Goal: Browse casually: Explore the website without a specific task or goal

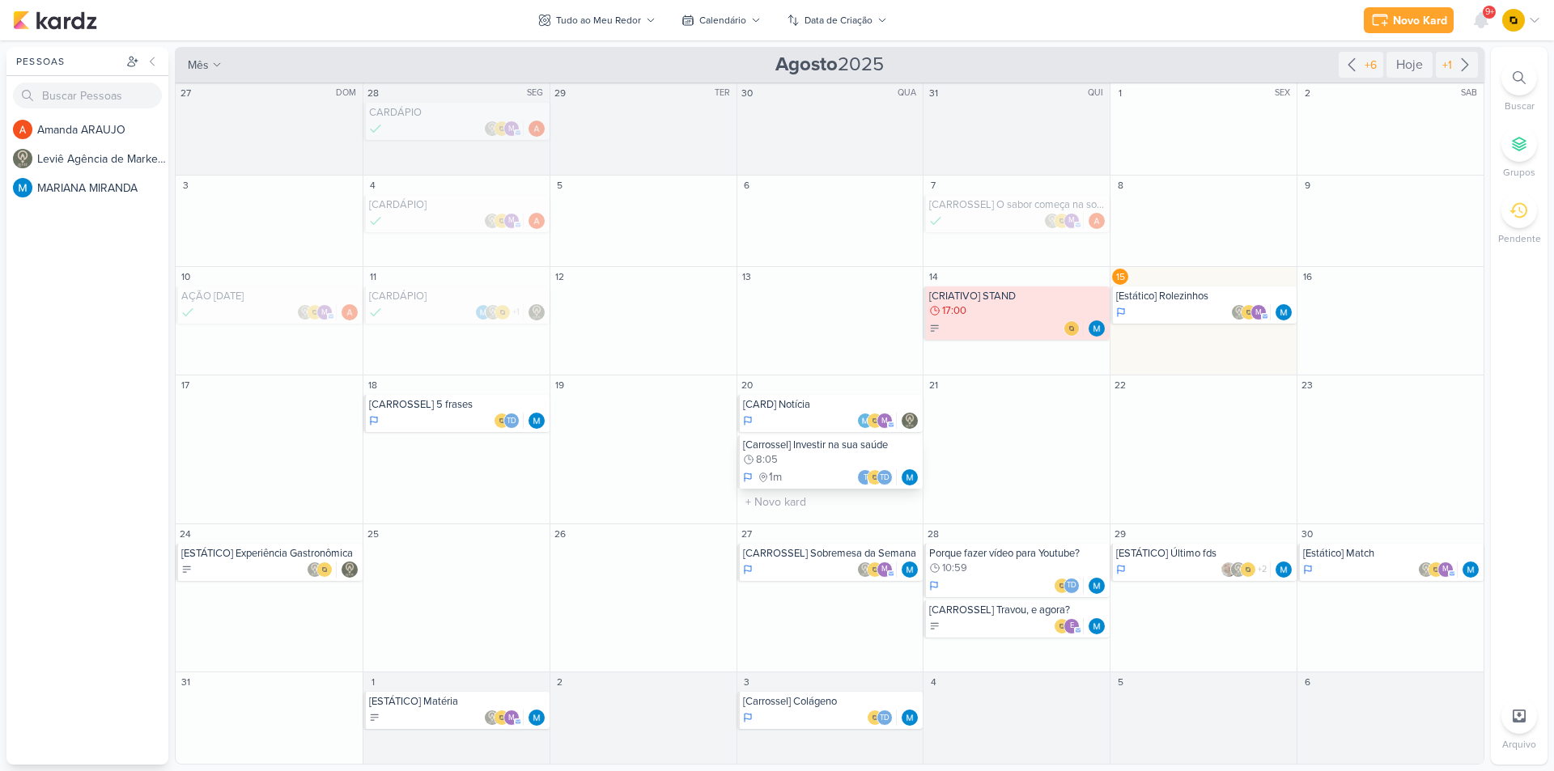
click at [836, 459] on div "8:05" at bounding box center [831, 460] width 177 height 15
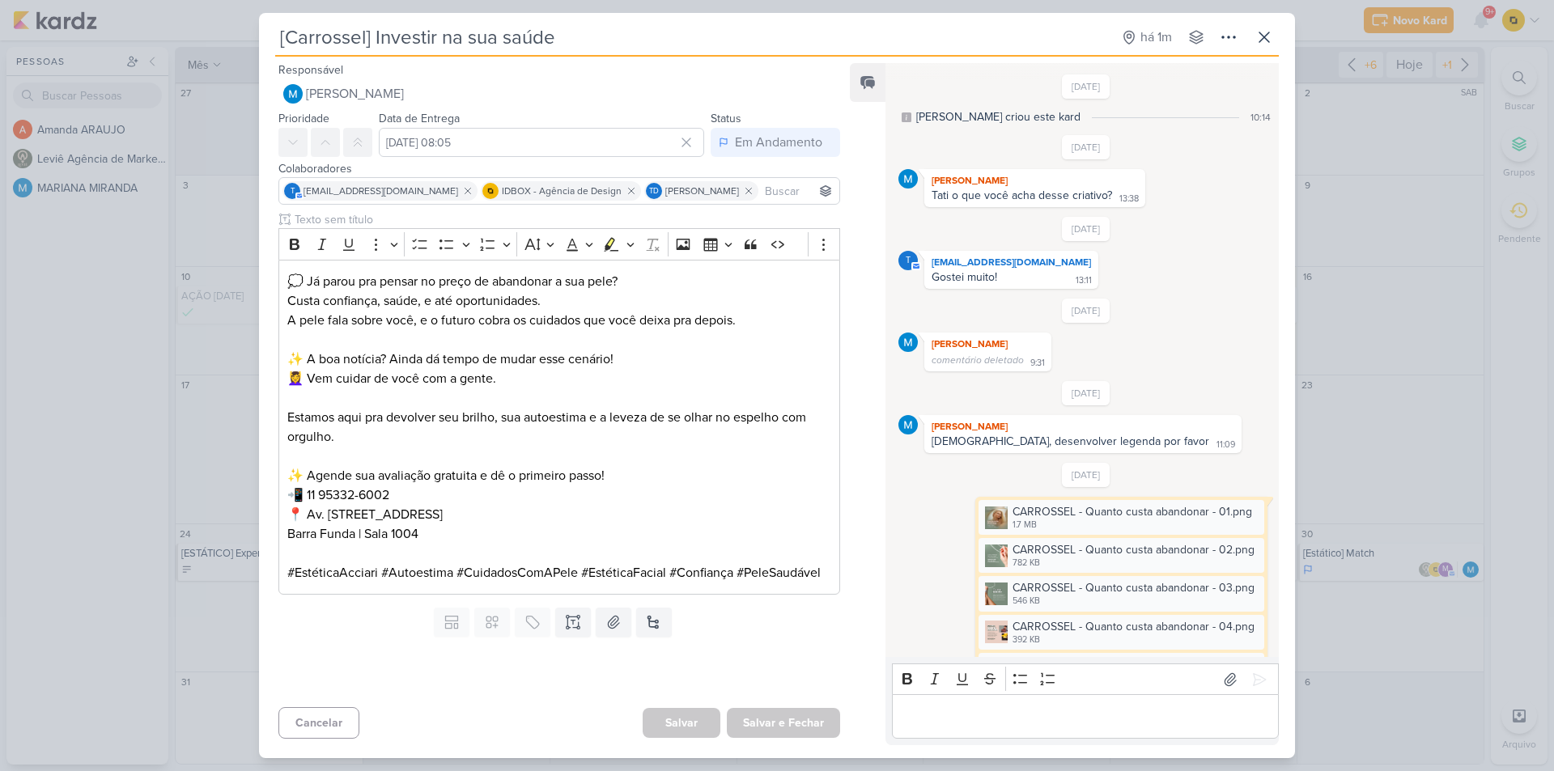
scroll to position [265, 0]
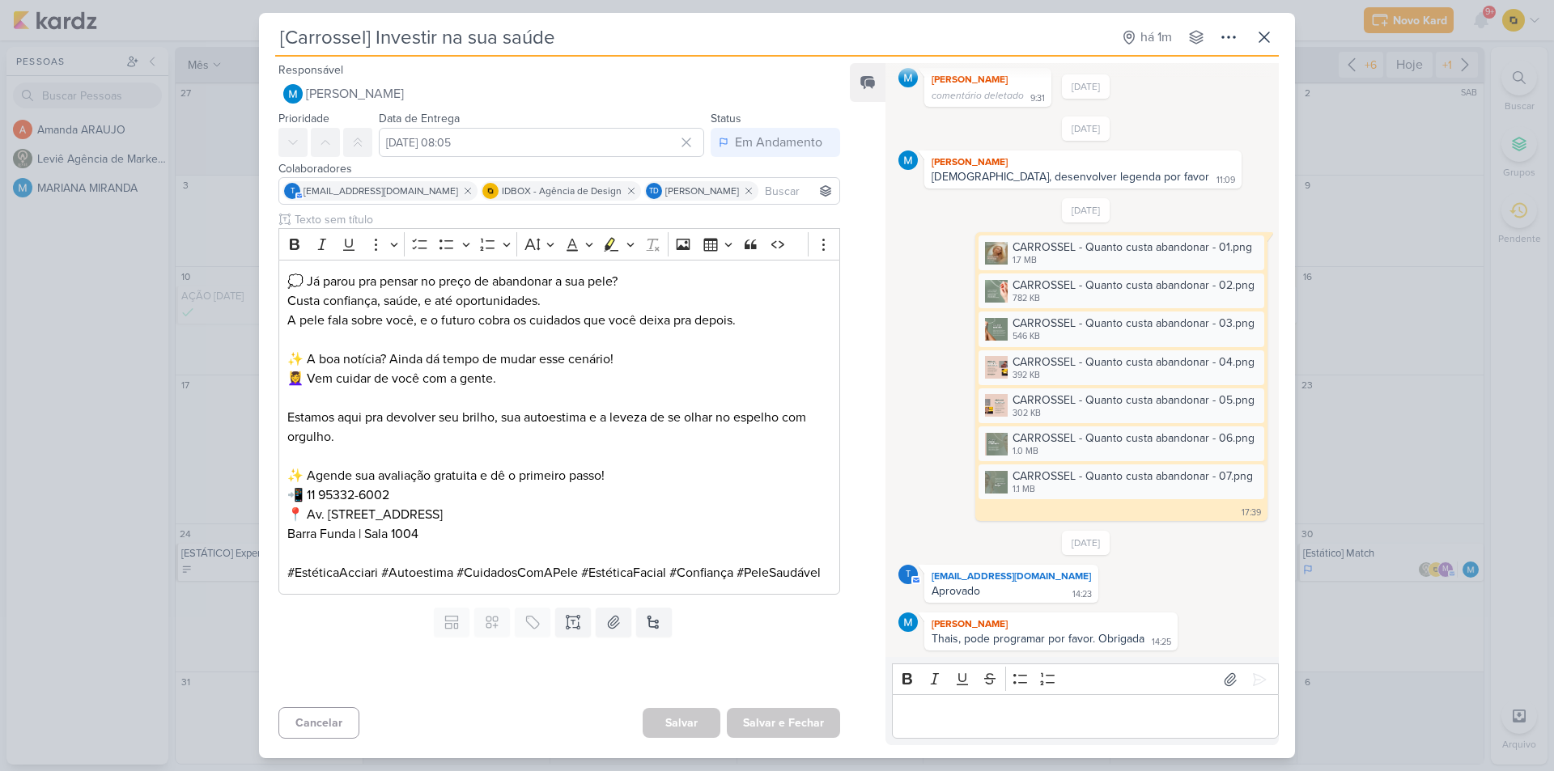
click at [1375, 286] on div "[Carrossel] Investir na sua saúde há 1m Criado por MARIANA" at bounding box center [777, 385] width 1554 height 771
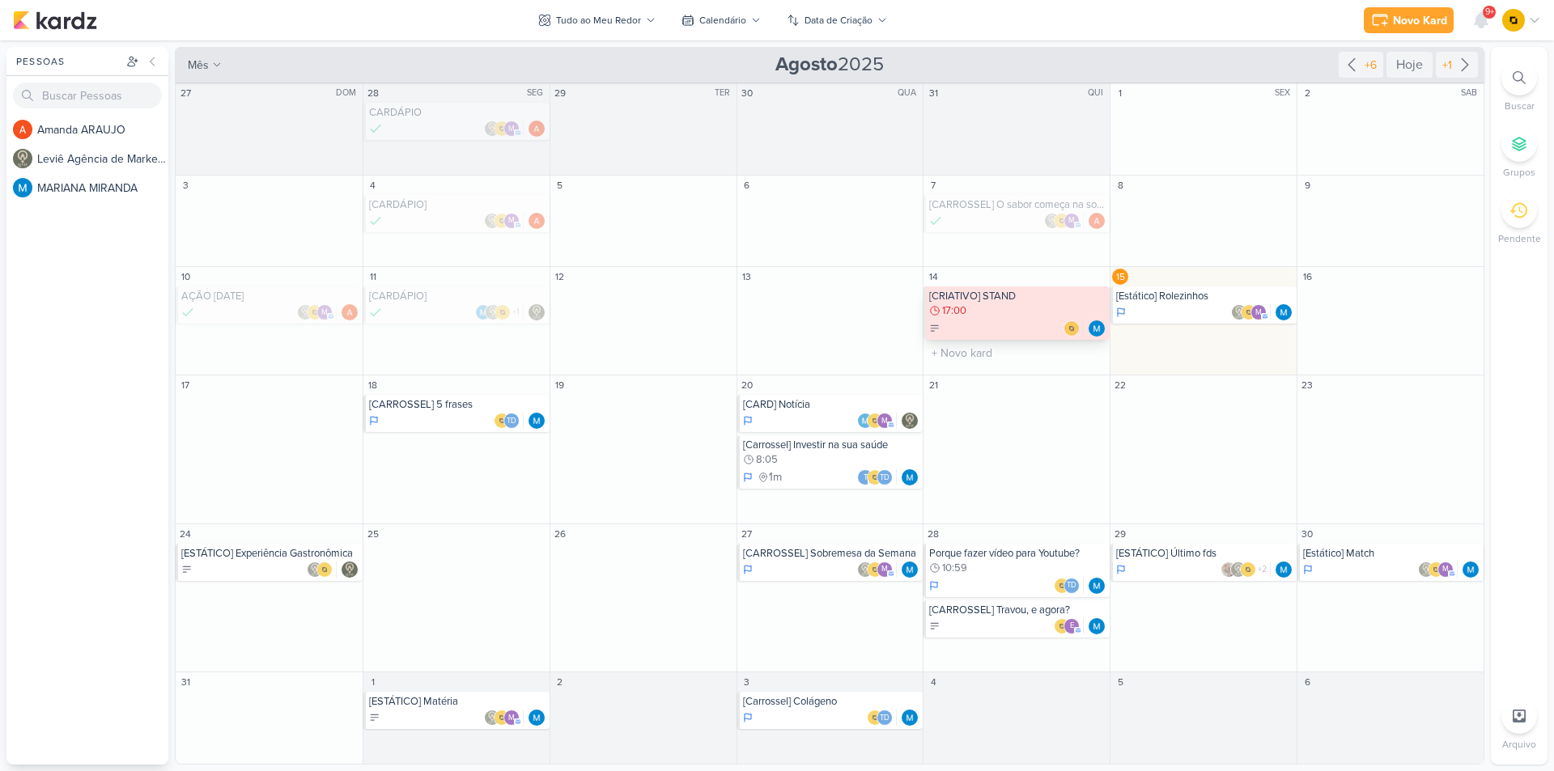
click at [1012, 316] on div "17:00" at bounding box center [1017, 311] width 177 height 15
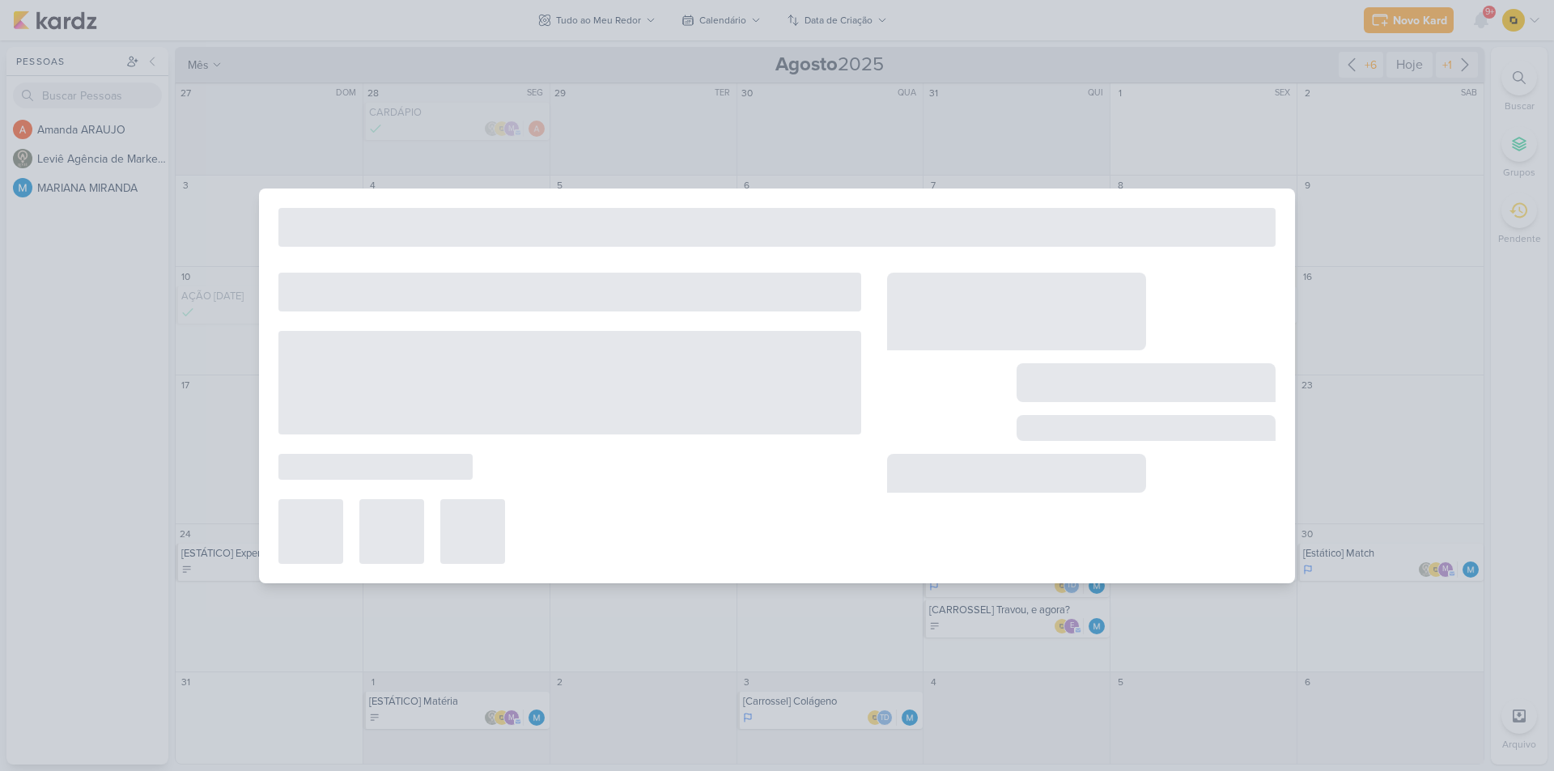
click at [1345, 316] on div at bounding box center [777, 385] width 1554 height 771
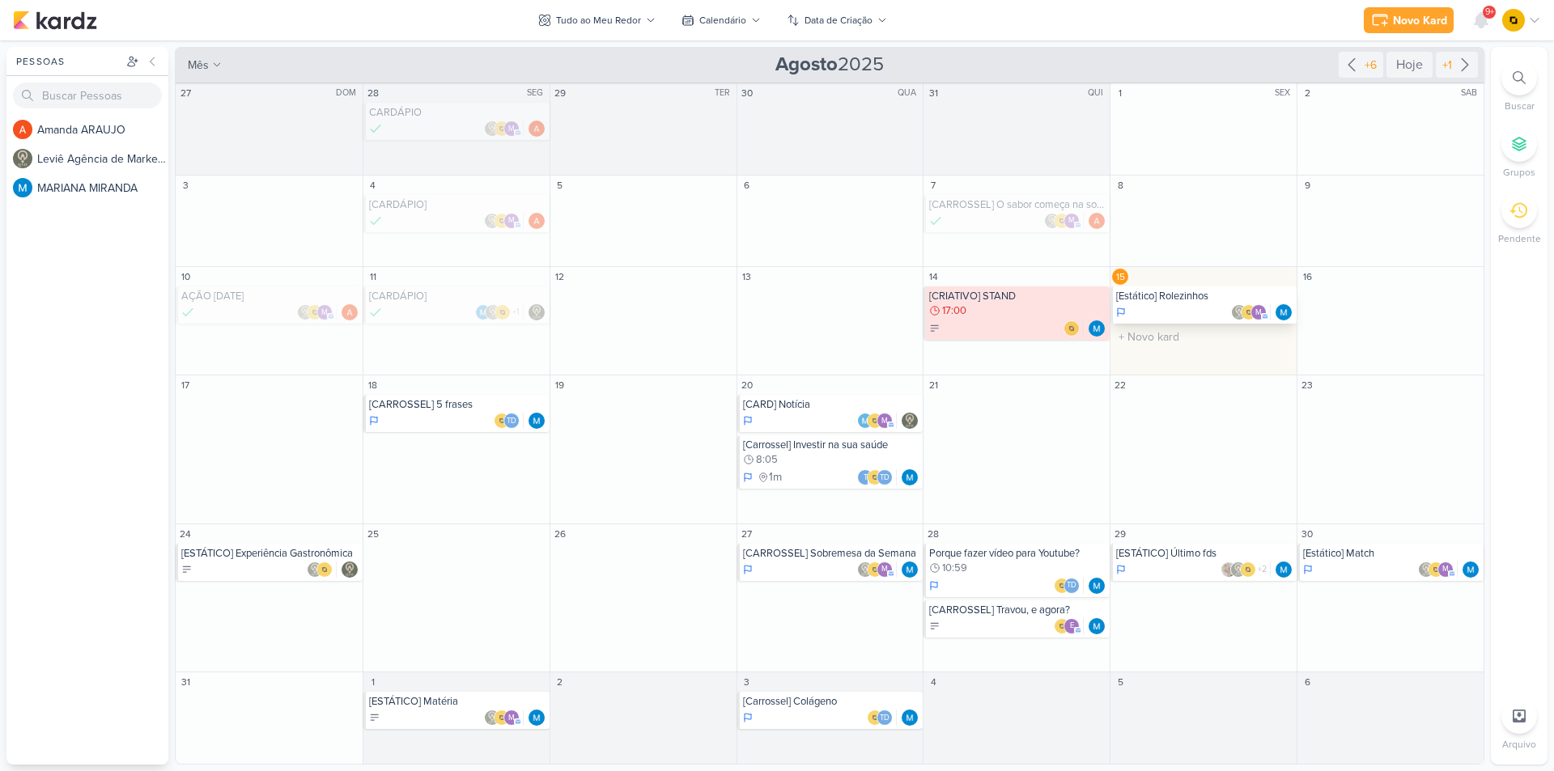
click at [1201, 312] on div "m" at bounding box center [1204, 312] width 177 height 16
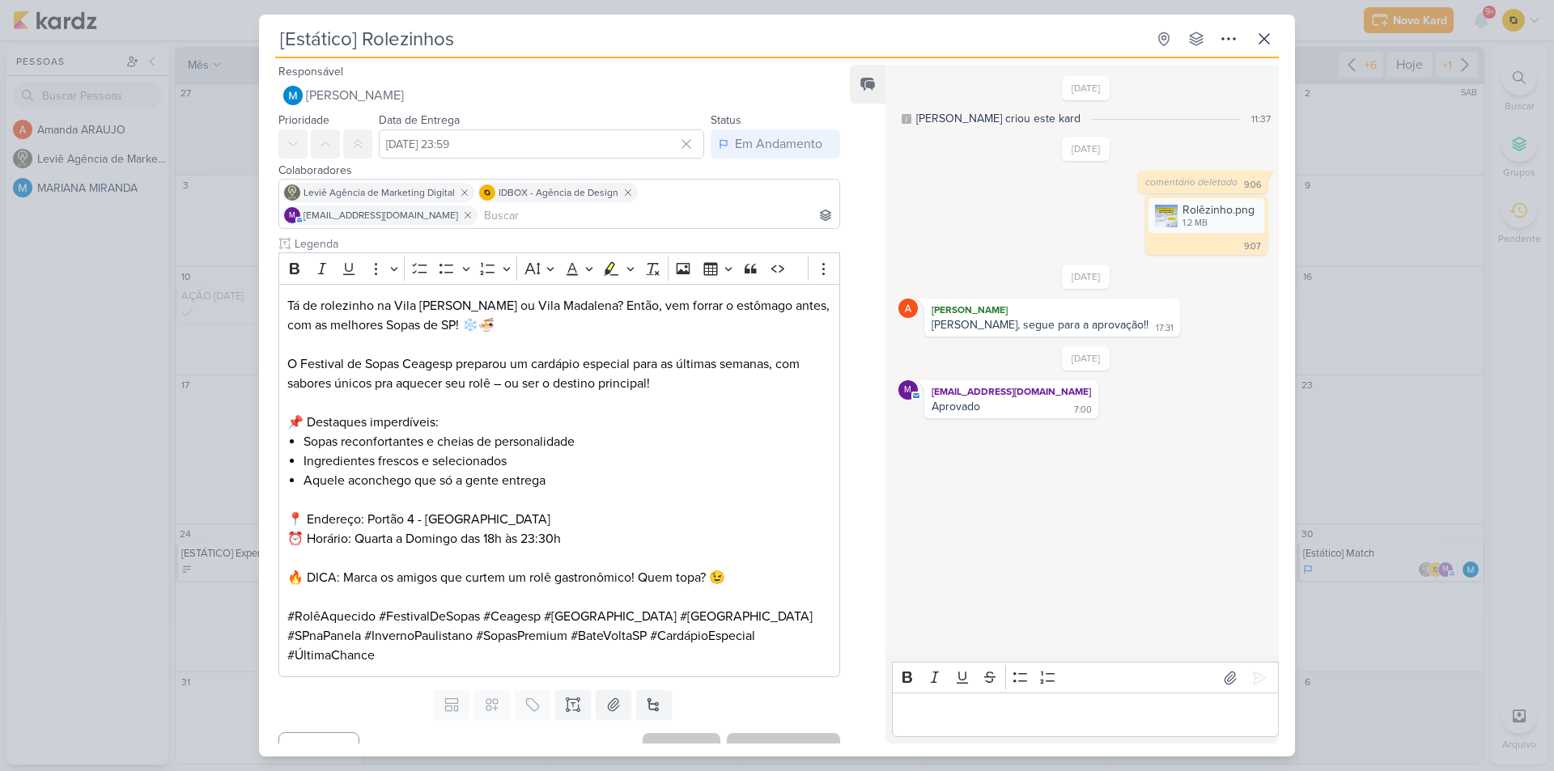
click at [1362, 313] on div "[Estático] Rolezinhos Criado por MARIANA" at bounding box center [777, 385] width 1554 height 771
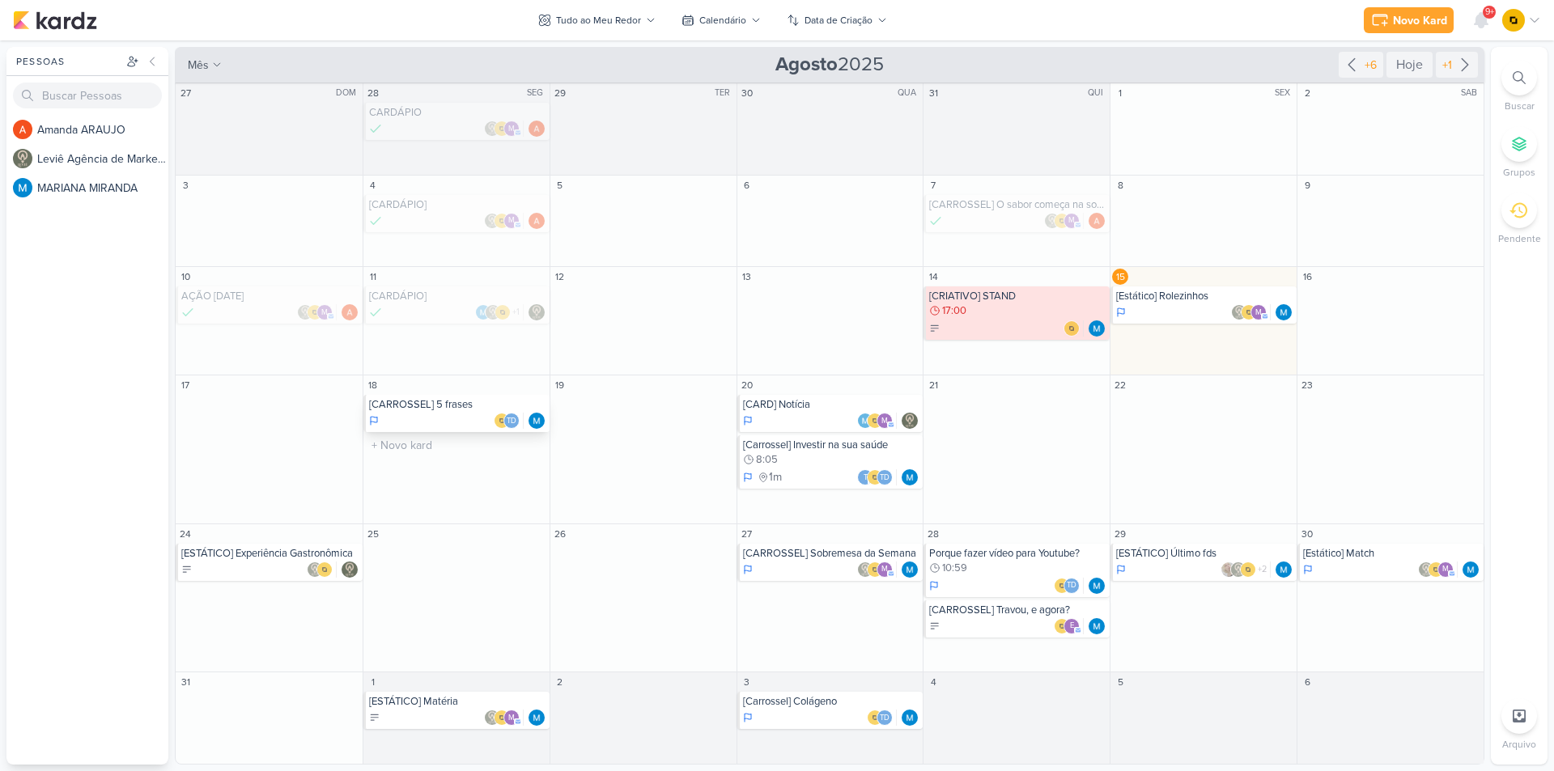
click at [445, 415] on div "Td" at bounding box center [457, 421] width 177 height 16
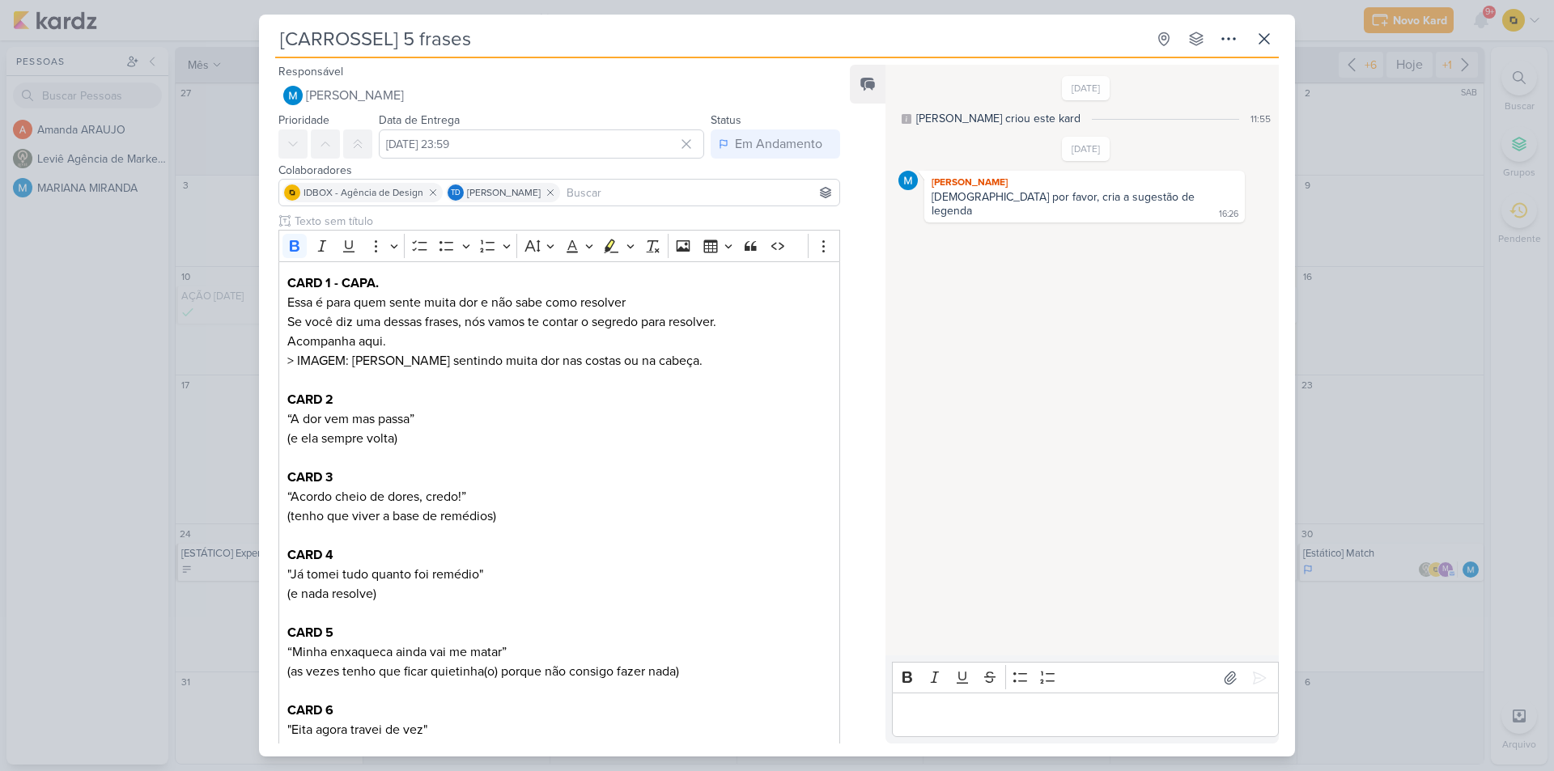
click at [219, 380] on div "[CARROSSEL] 5 frases Criado por MARIANA" at bounding box center [777, 385] width 1554 height 771
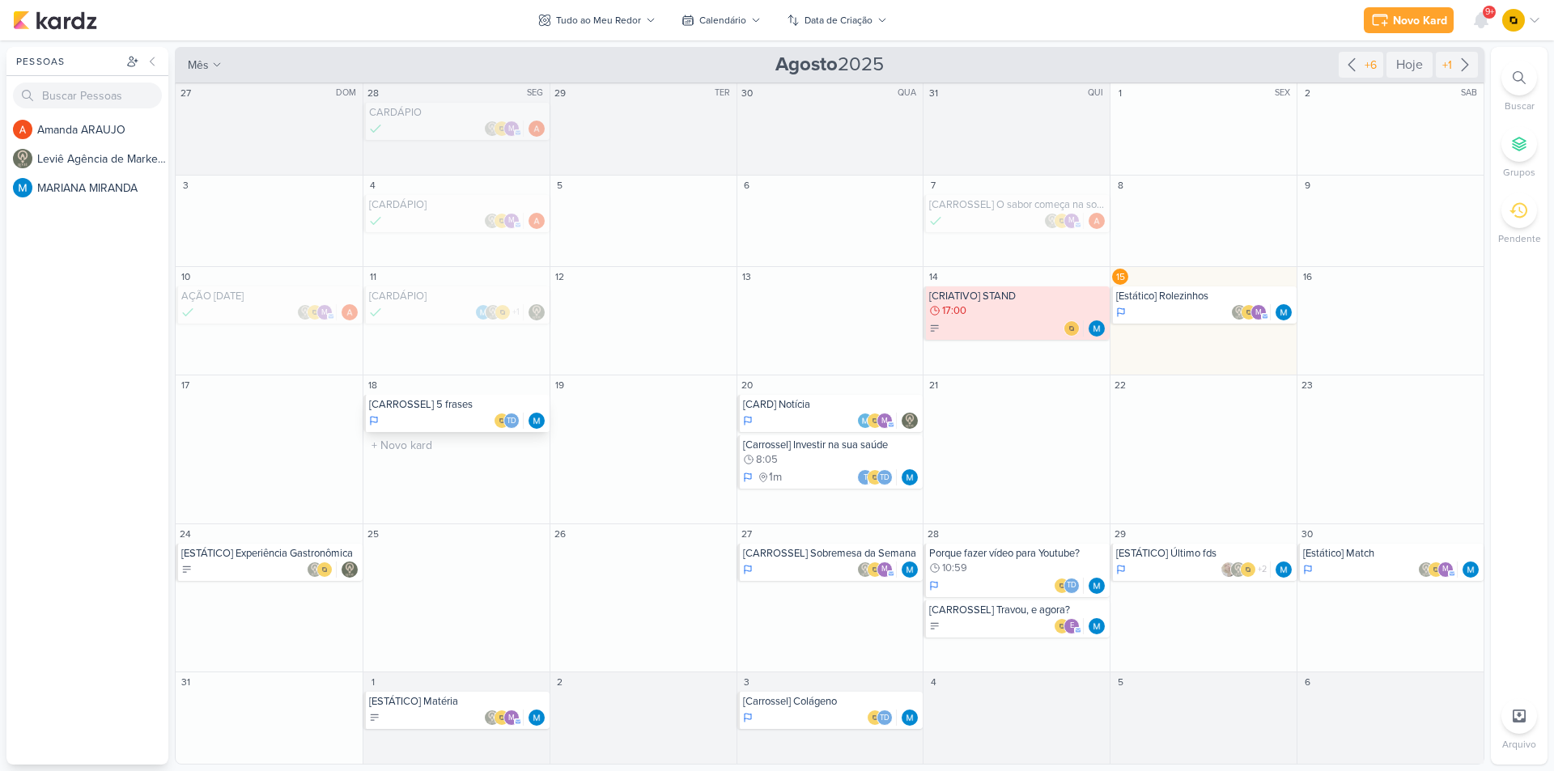
click at [470, 418] on div "Td" at bounding box center [457, 421] width 177 height 16
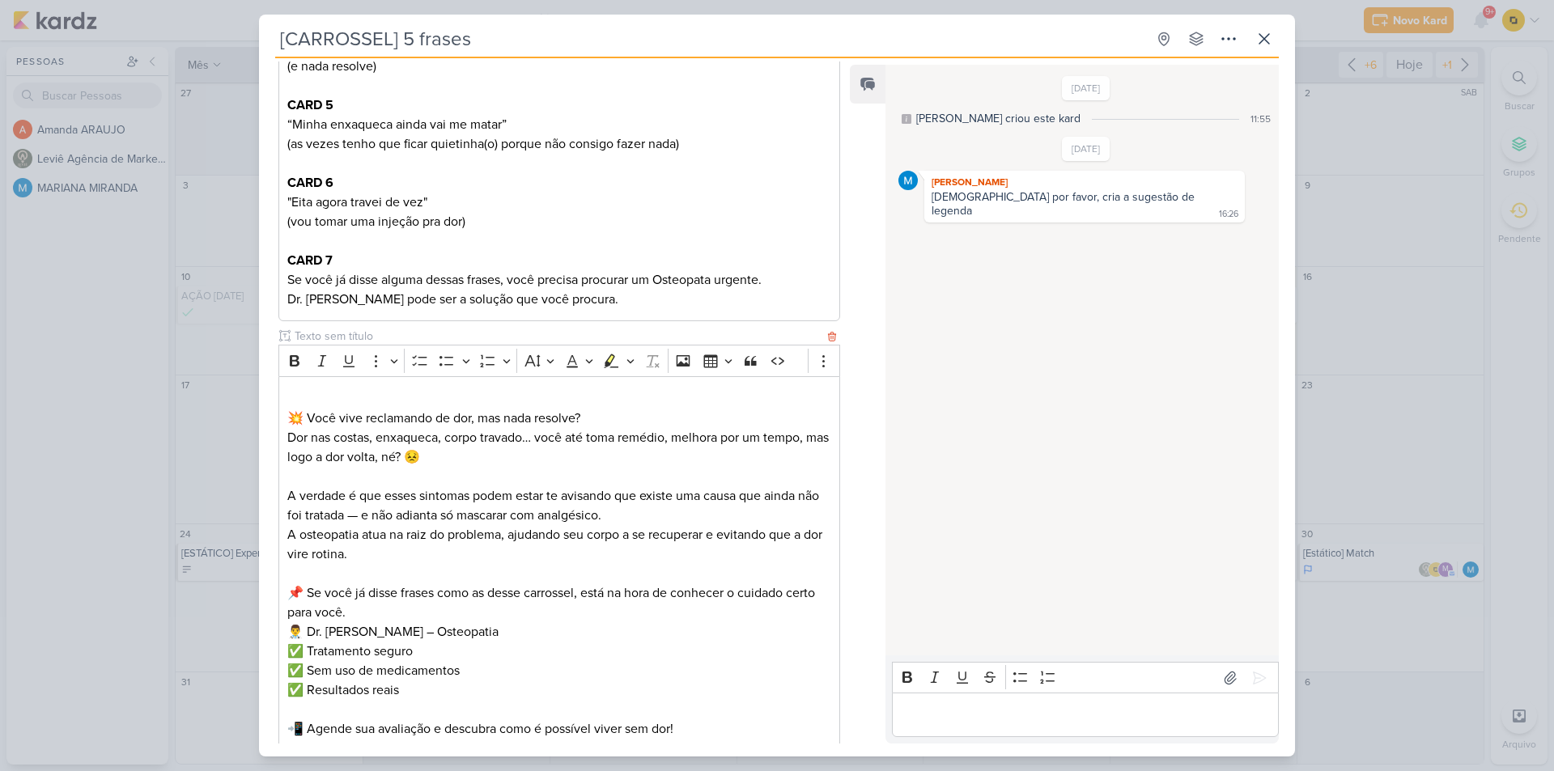
scroll to position [648, 0]
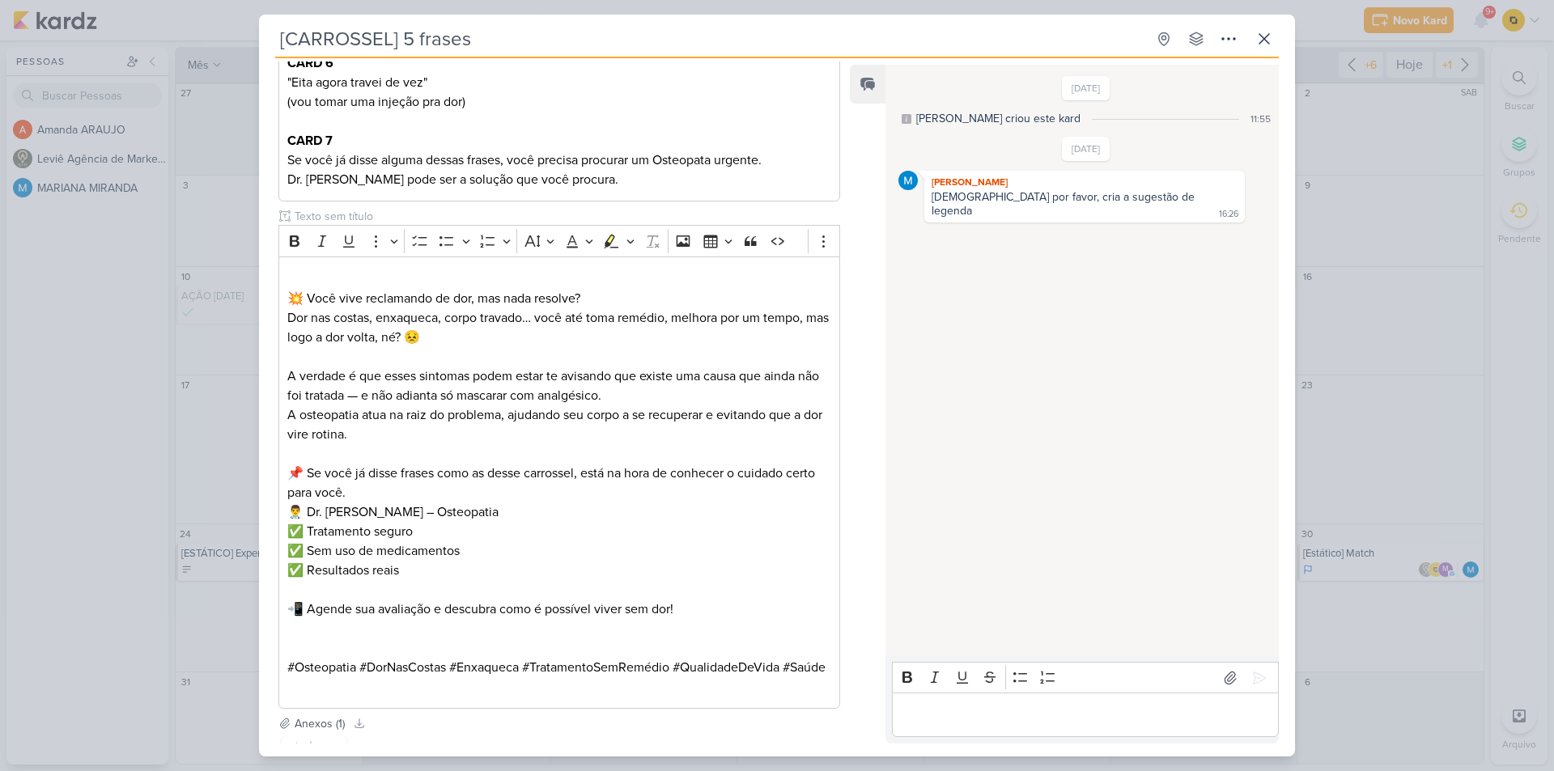
click at [187, 457] on div "[CARROSSEL] 5 frases Criado por MARIANA" at bounding box center [777, 385] width 1554 height 771
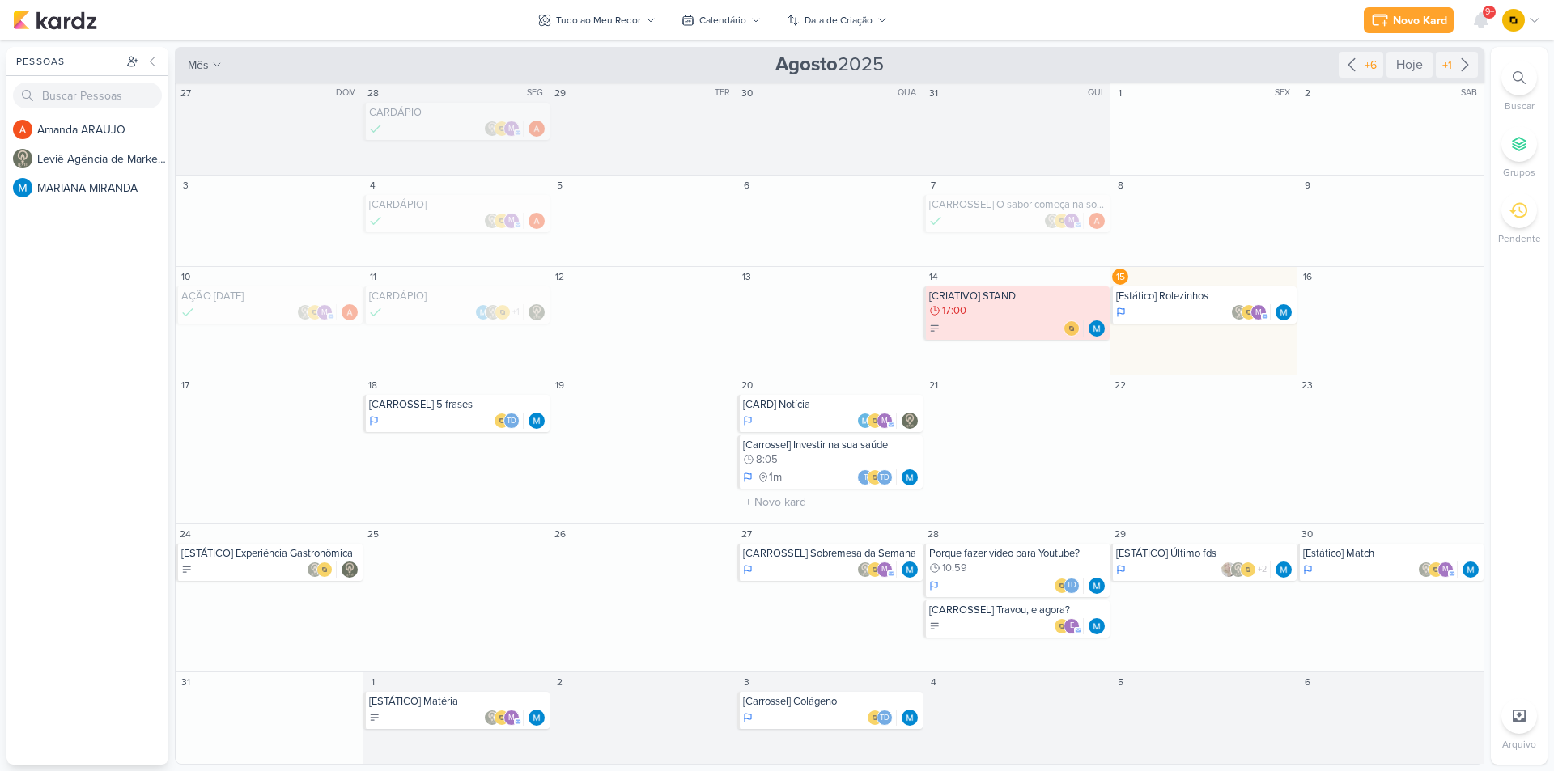
click at [822, 410] on div "[CARD] Notícia m" at bounding box center [830, 413] width 186 height 37
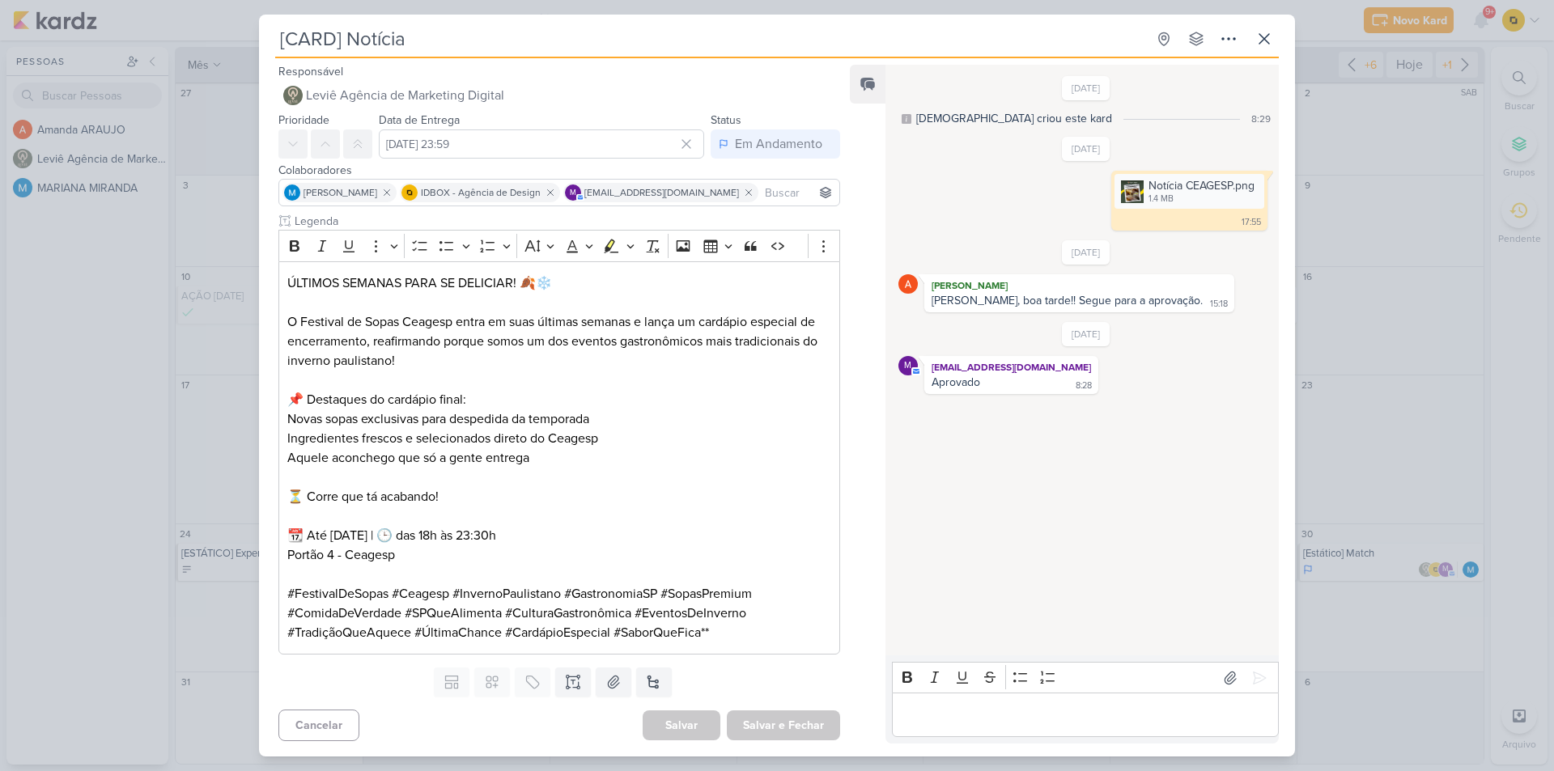
click at [162, 359] on div "[CARD] Notícia Criado por [DEMOGRAPHIC_DATA]" at bounding box center [777, 385] width 1554 height 771
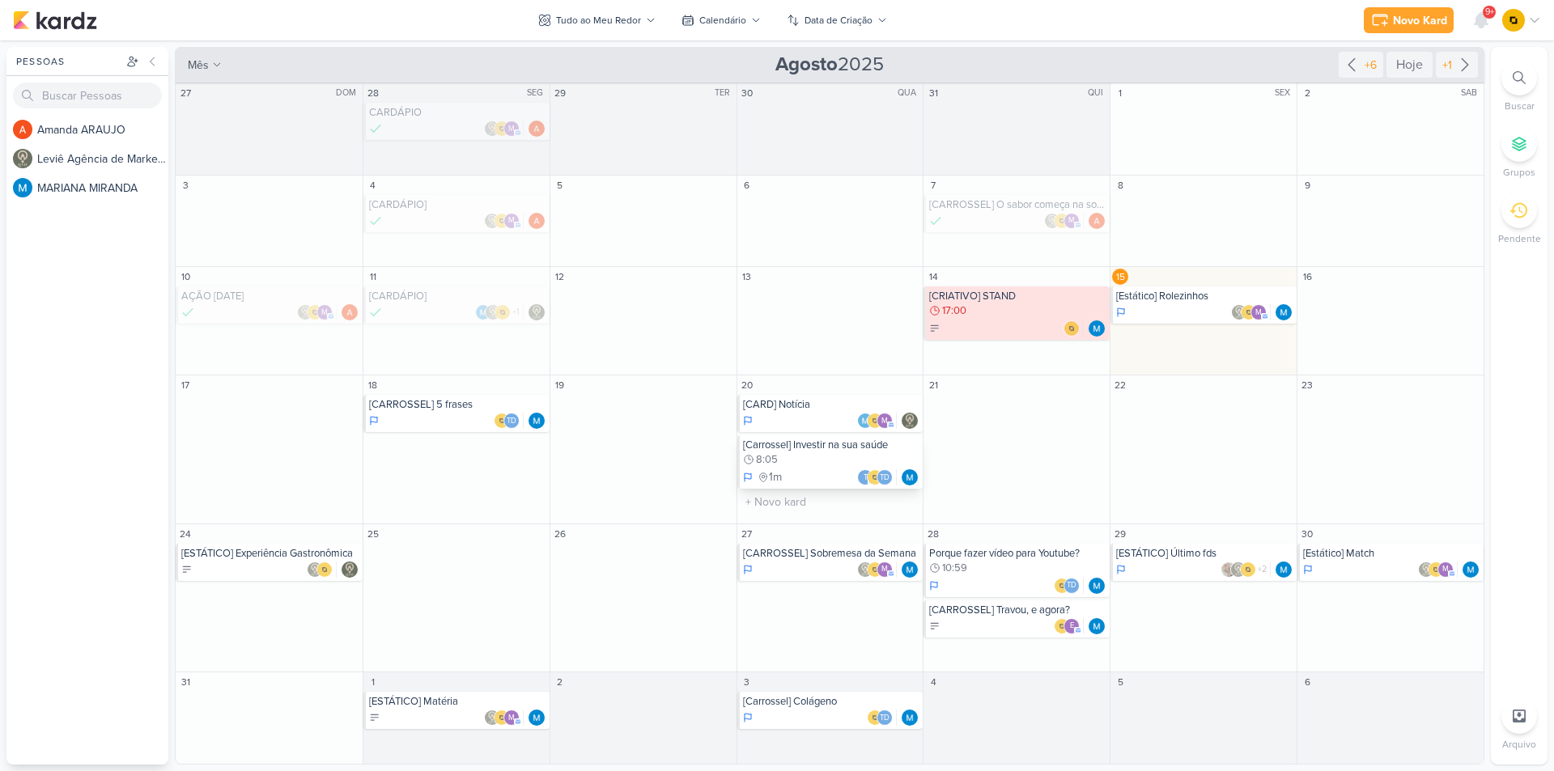
click at [820, 451] on div "[Carrossel] Investir na sua saúde" at bounding box center [831, 445] width 177 height 13
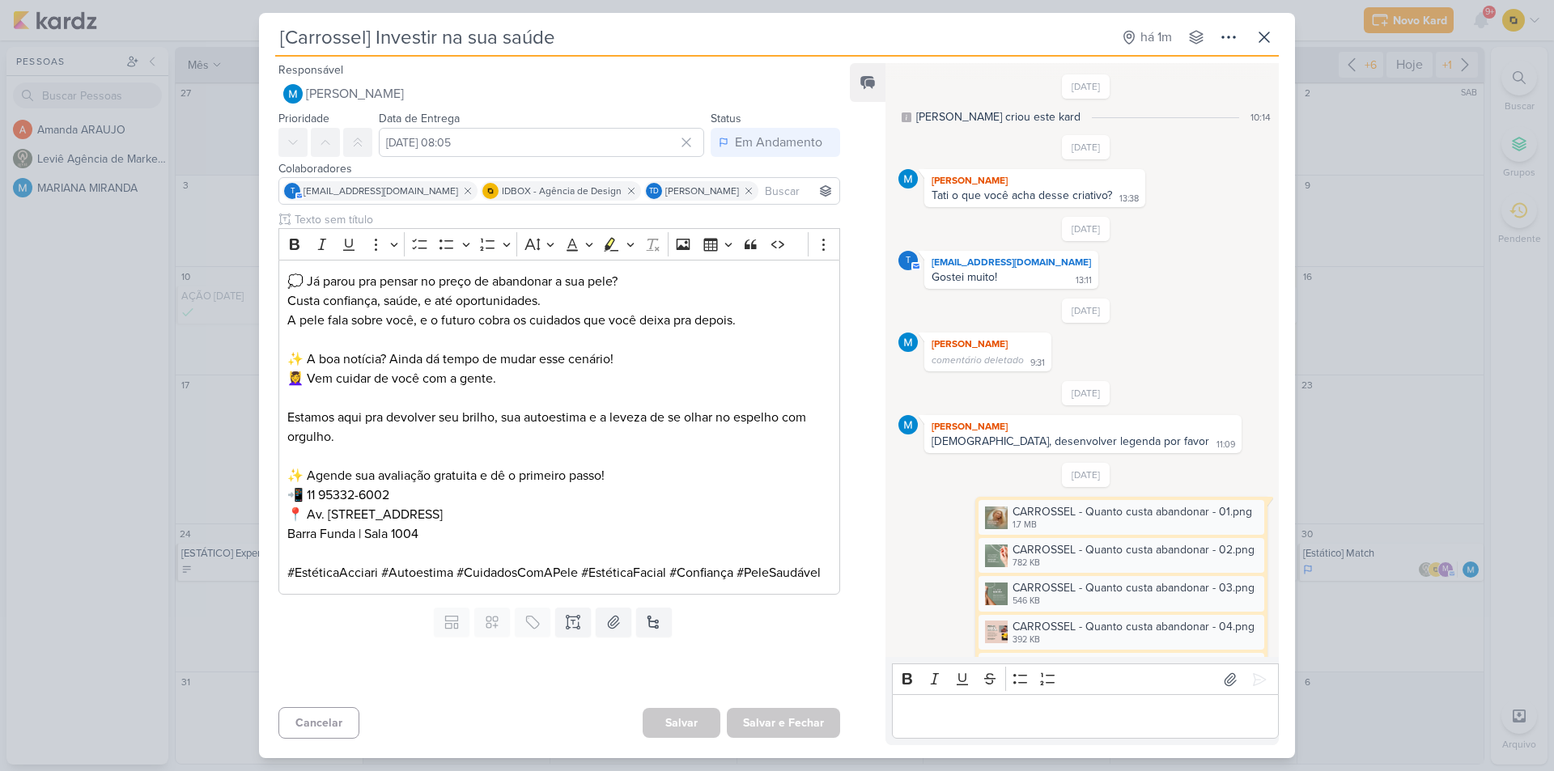
scroll to position [265, 0]
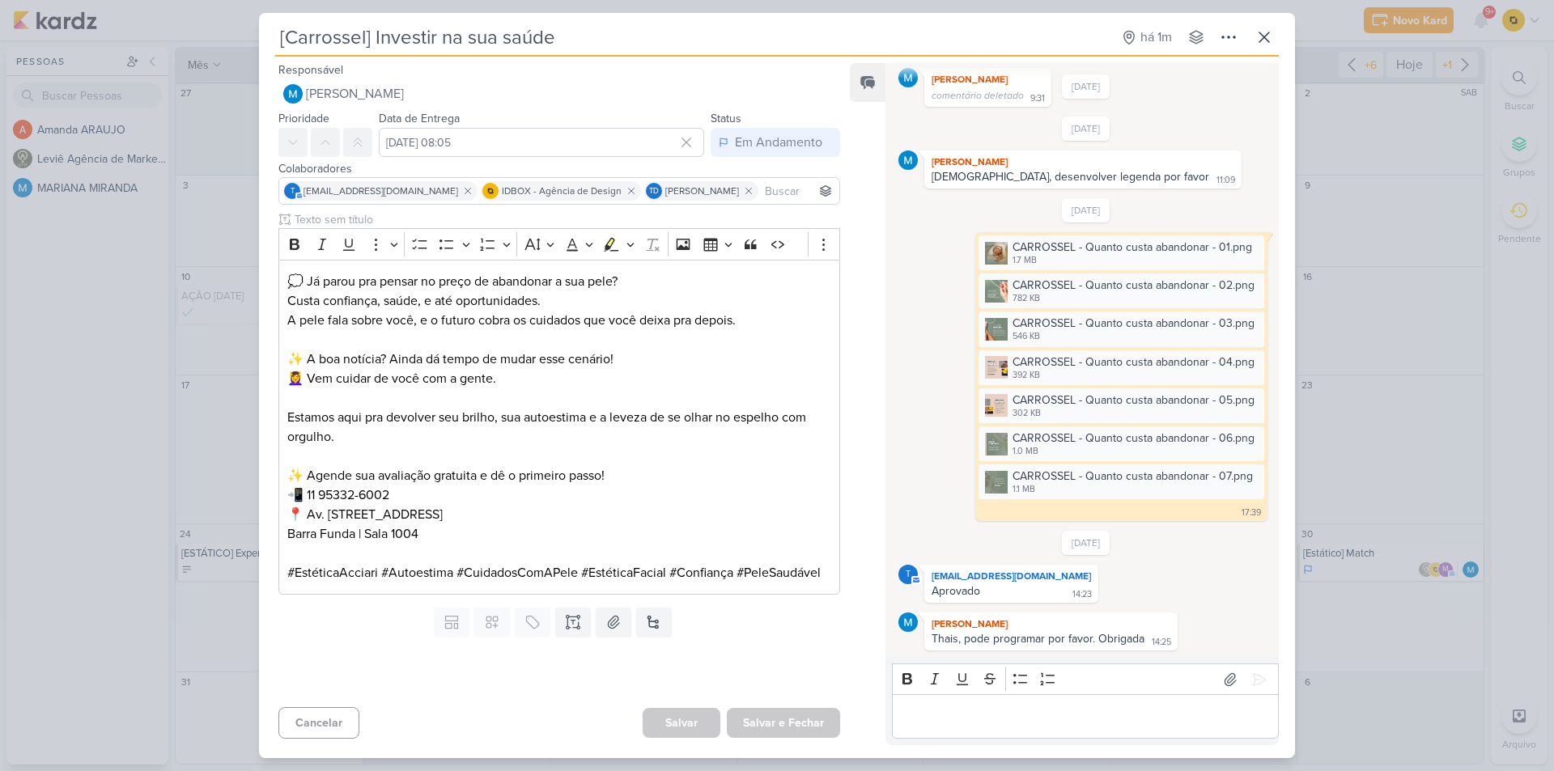
click at [168, 375] on div "[Carrossel] Investir na sua saúde há 1m Criado por MARIANA" at bounding box center [777, 385] width 1554 height 771
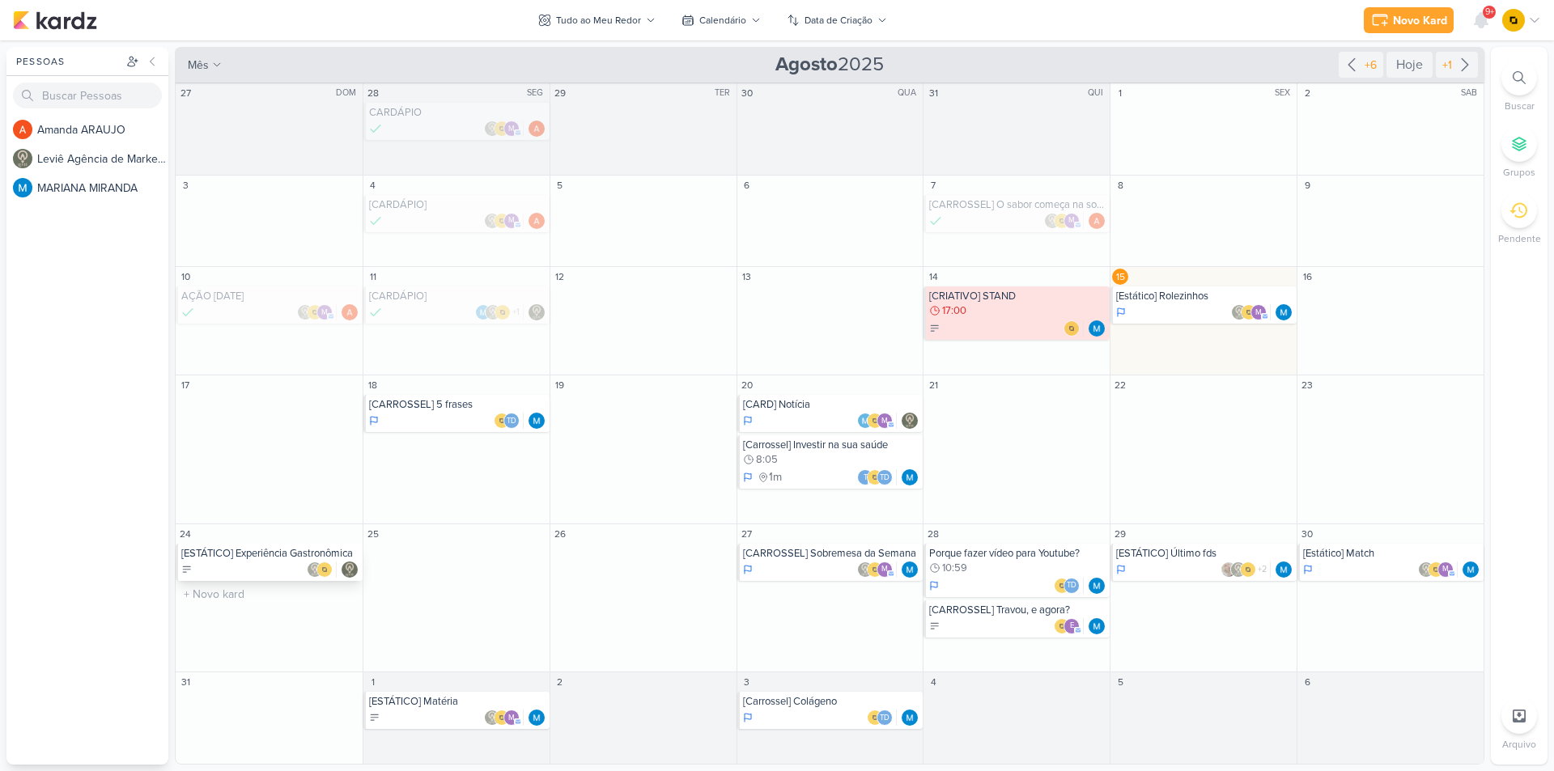
click at [241, 553] on div "[ESTÁTICO] Experiência Gastronômica" at bounding box center [270, 553] width 178 height 13
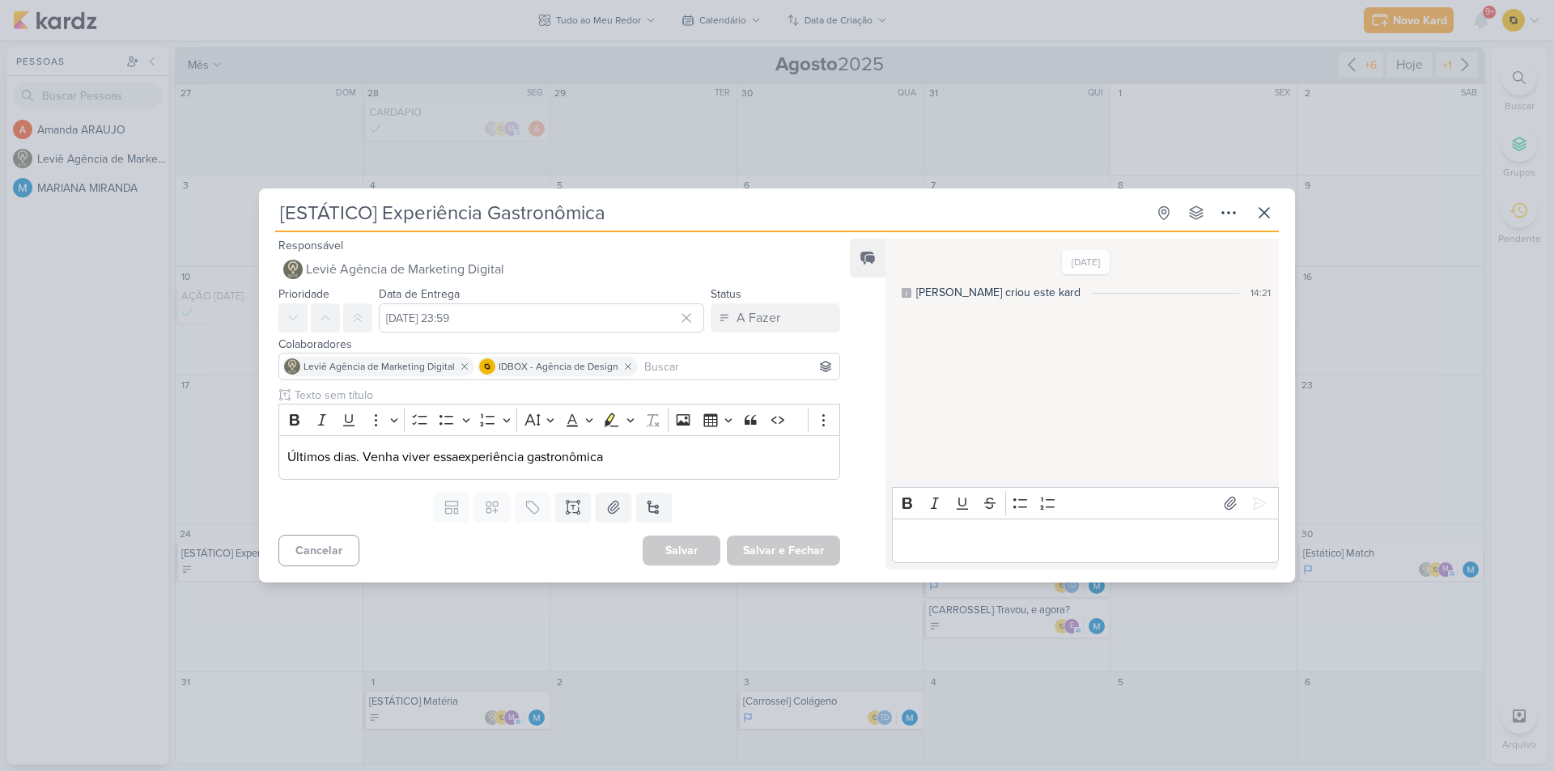
click at [212, 482] on div "[ESTÁTICO] Experiência Gastronômica Criado por MARIANA" at bounding box center [777, 385] width 1554 height 771
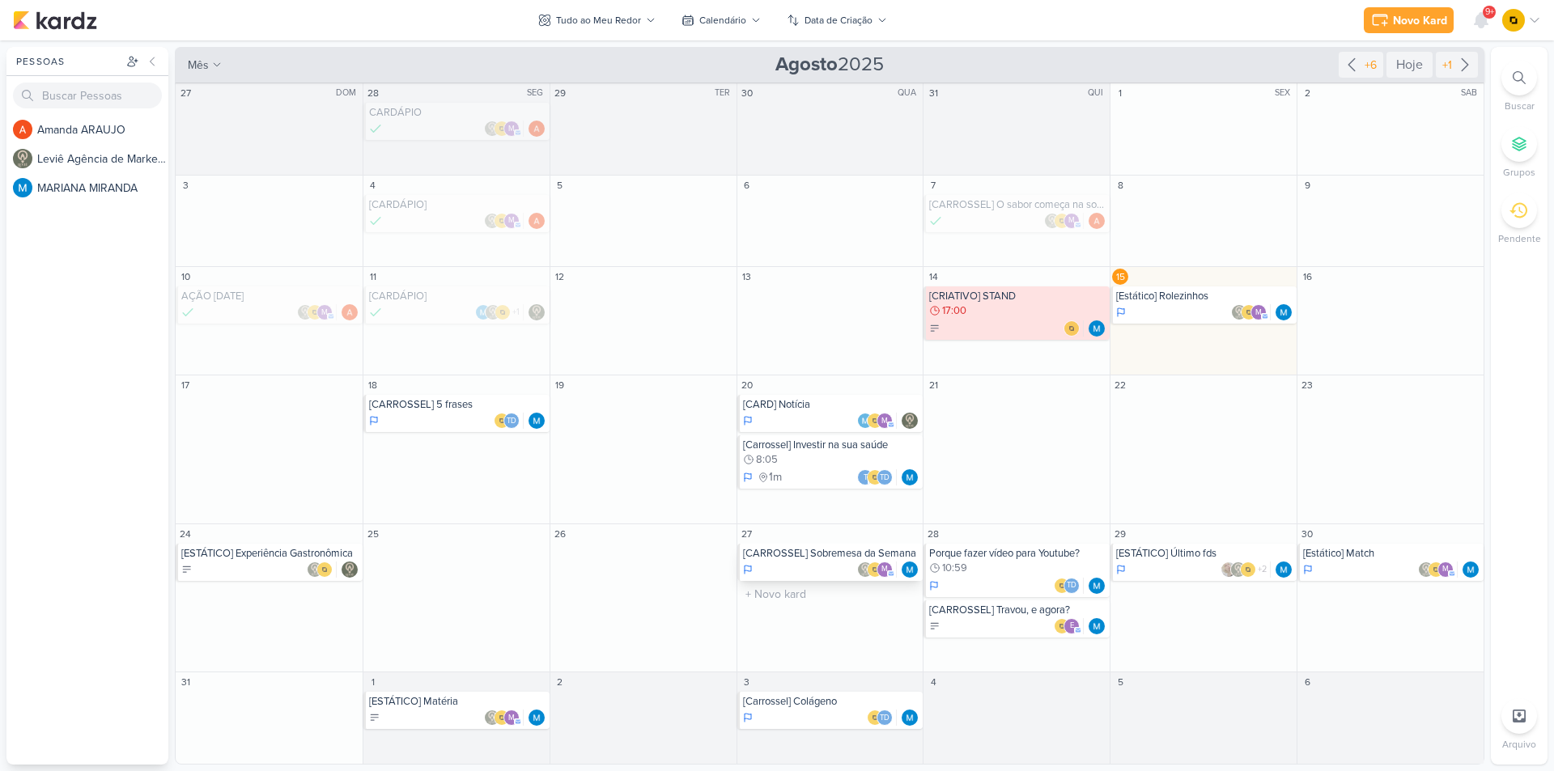
click at [788, 556] on div "[CARROSSEL] Sobremesa da Semana" at bounding box center [831, 553] width 177 height 13
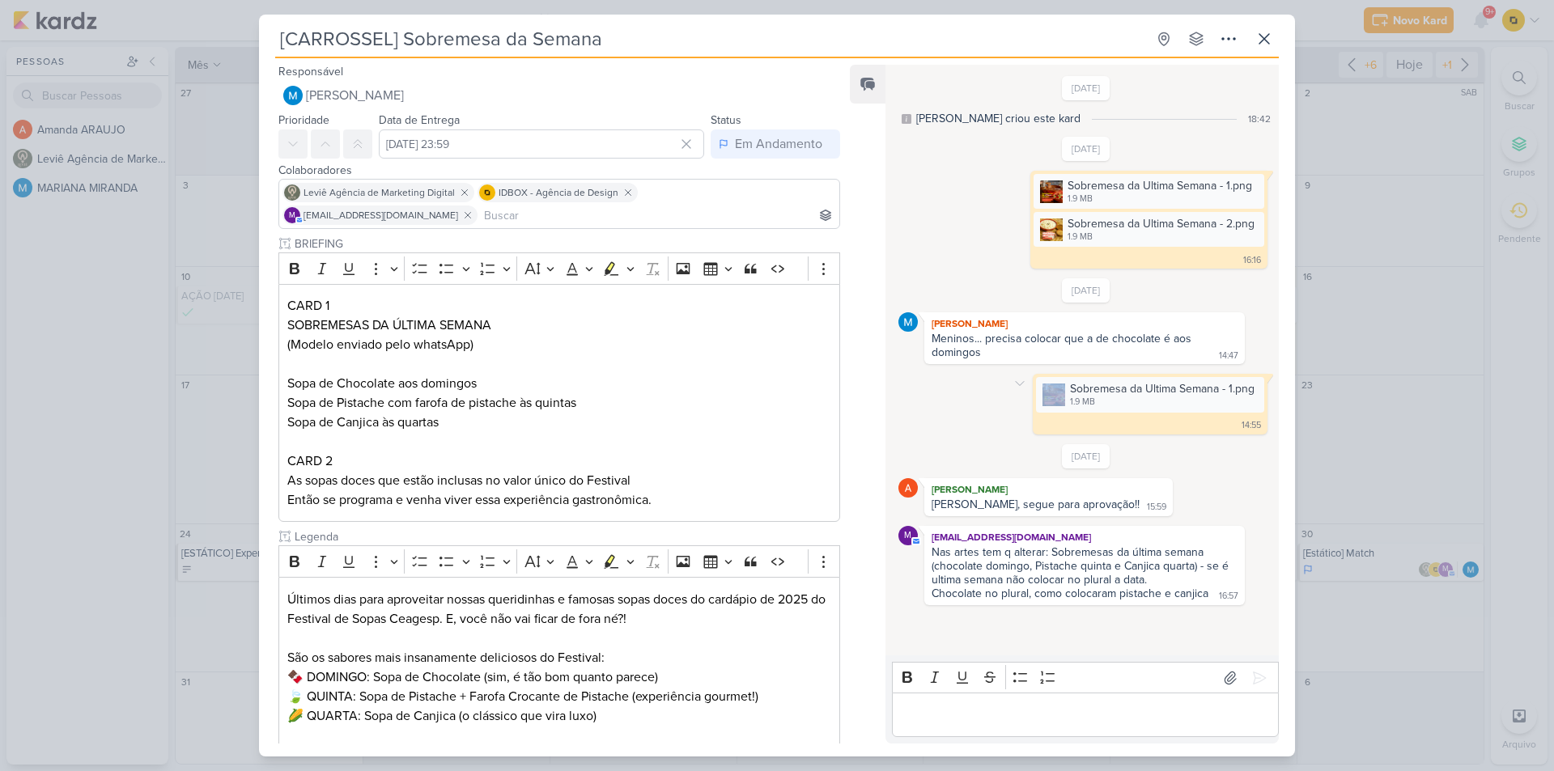
click at [1058, 376] on div "Sobremesa da Ultima Semana - 1.png 1.9 MB Adicionar ao Kard [GEOGRAPHIC_DATA] 1…" at bounding box center [1150, 404] width 235 height 60
click at [1072, 389] on div "Sobremesa da Ultima Semana - 1.png" at bounding box center [1162, 388] width 185 height 17
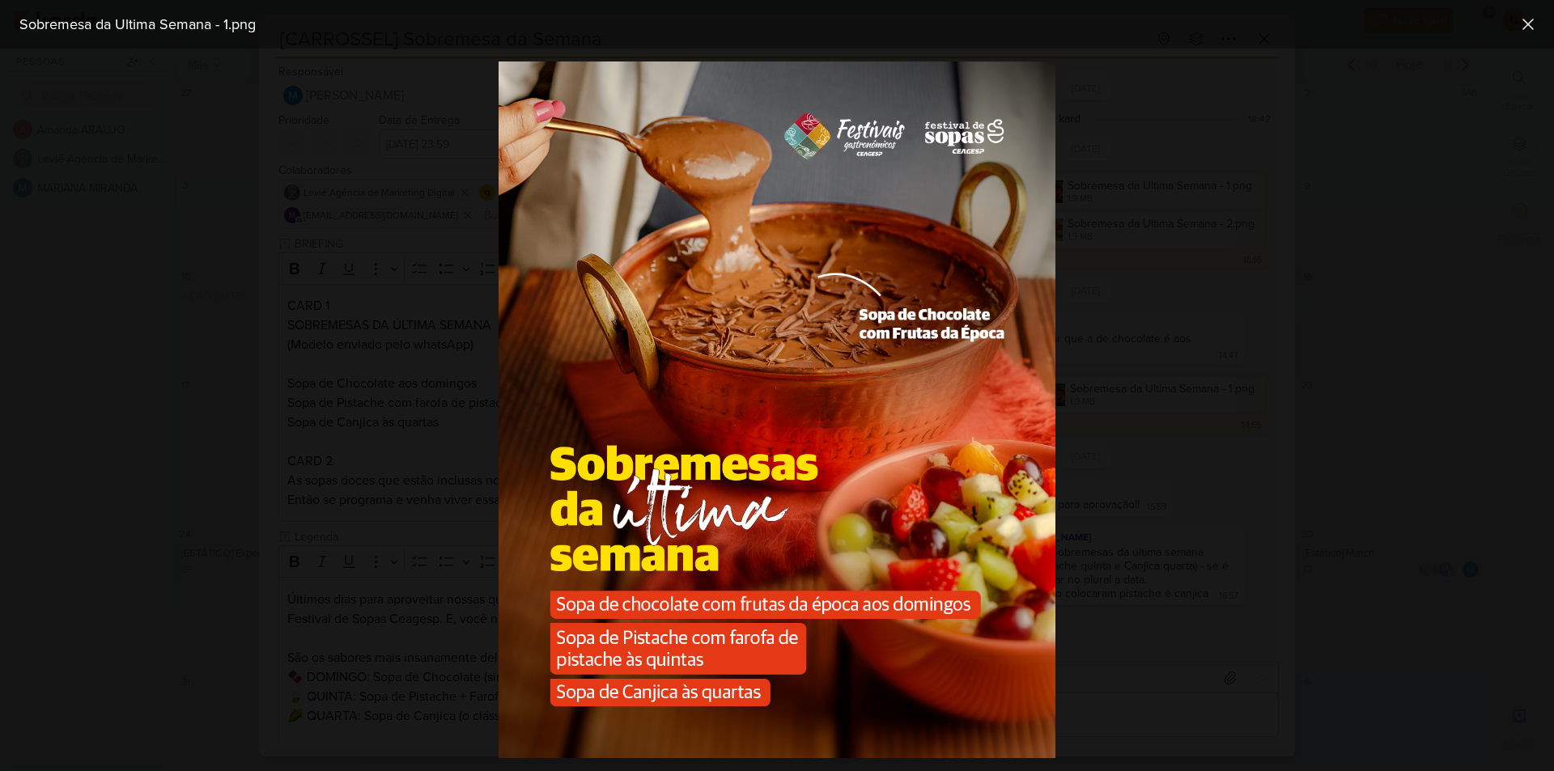
click at [1196, 451] on div at bounding box center [777, 410] width 1554 height 723
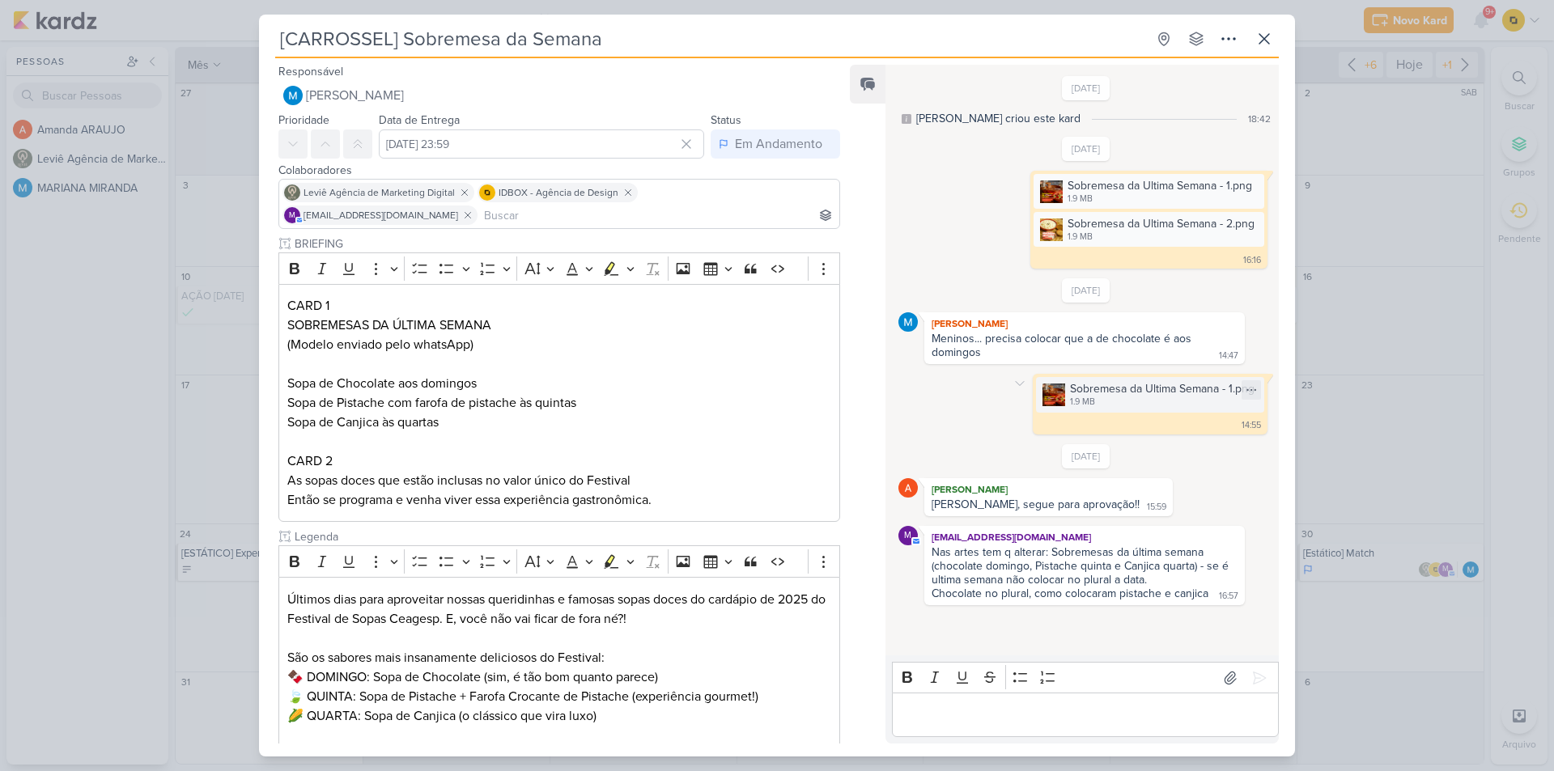
click at [1056, 389] on img at bounding box center [1054, 395] width 23 height 23
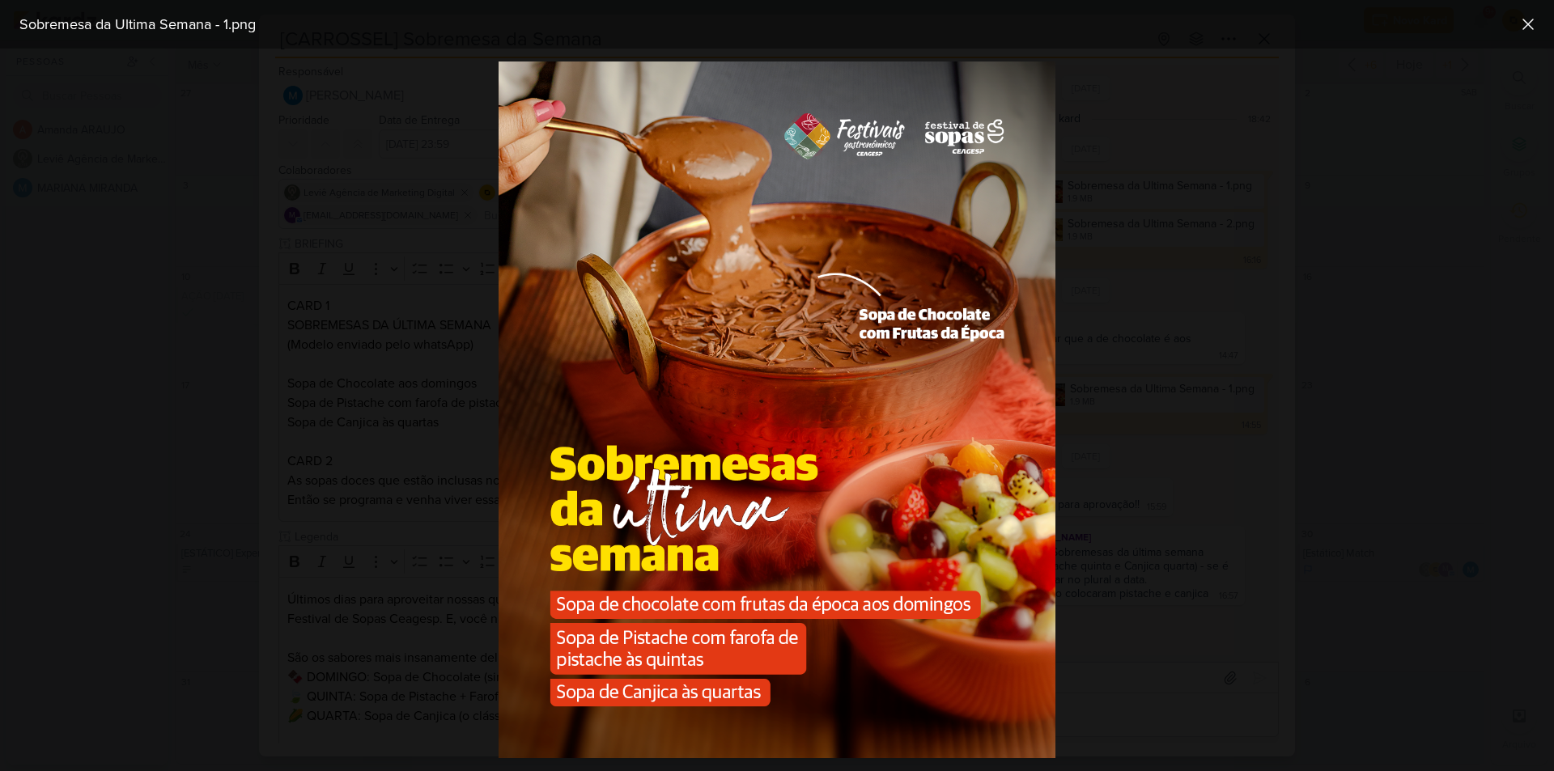
click at [1203, 406] on div at bounding box center [777, 410] width 1554 height 723
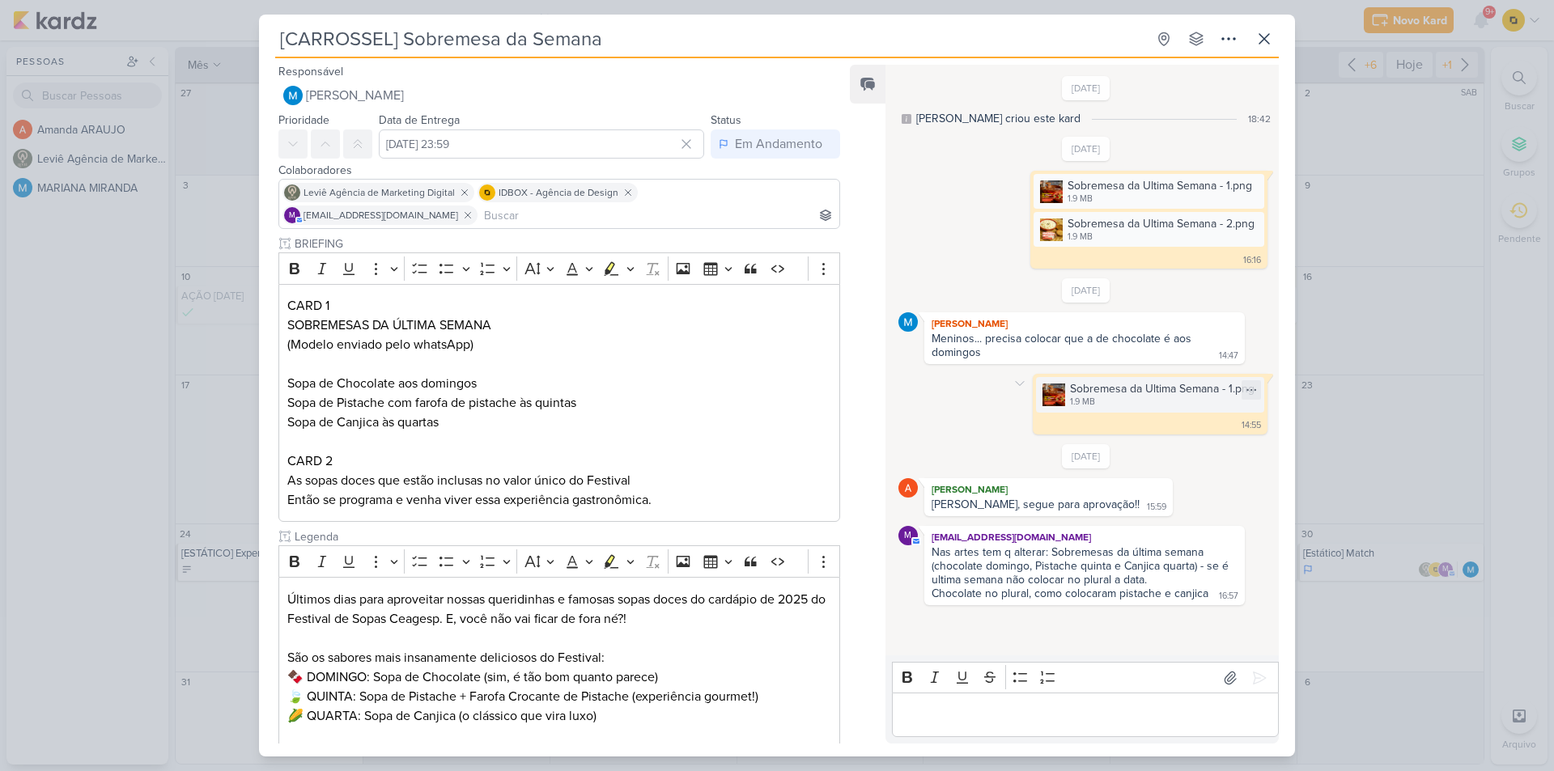
click at [1051, 396] on img at bounding box center [1054, 395] width 23 height 23
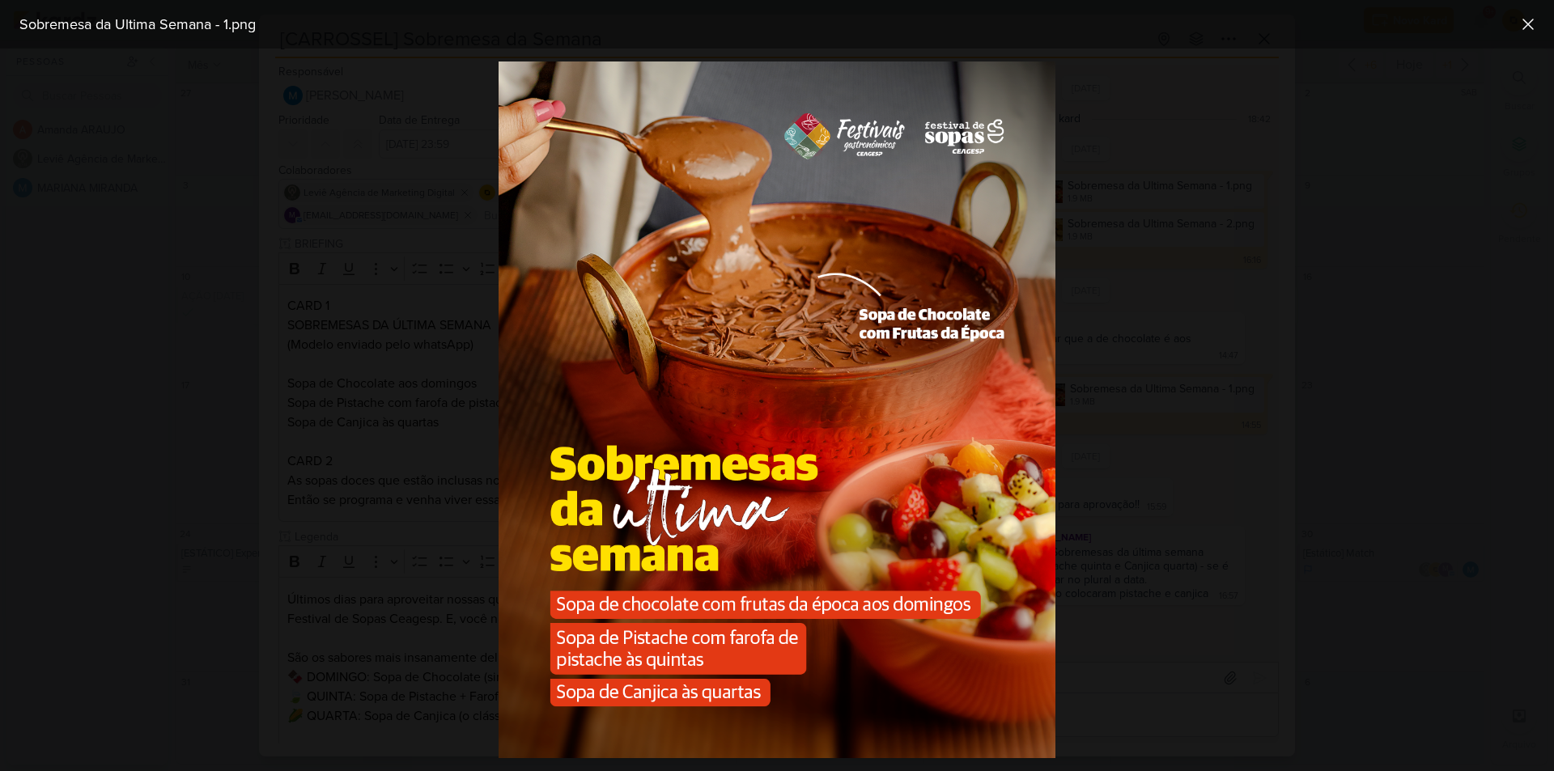
click at [1129, 409] on div at bounding box center [777, 410] width 1554 height 723
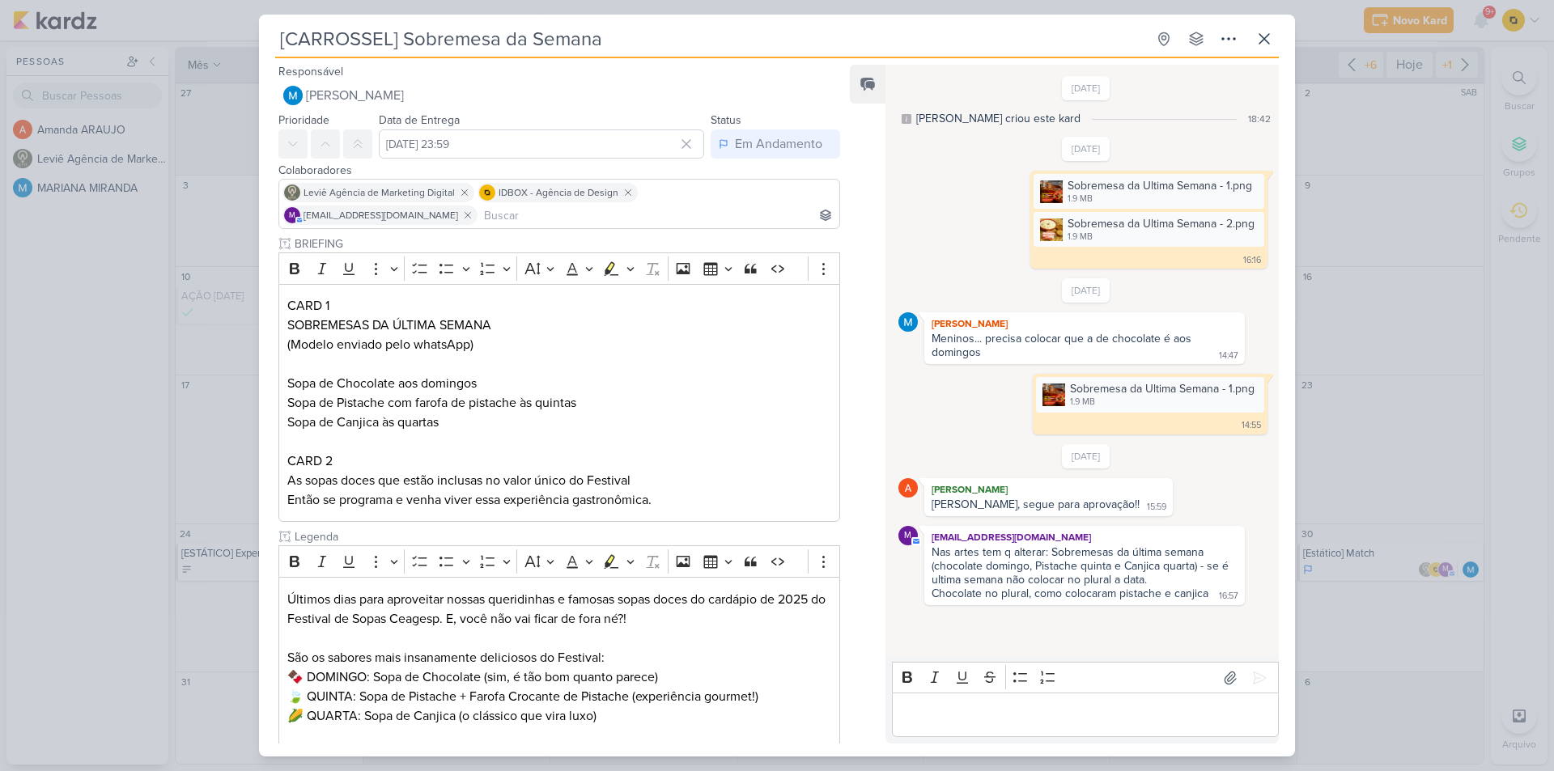
click at [1344, 430] on div "[CARROSSEL] Sobremesa da Semana Criado por MARIANA" at bounding box center [777, 385] width 1554 height 771
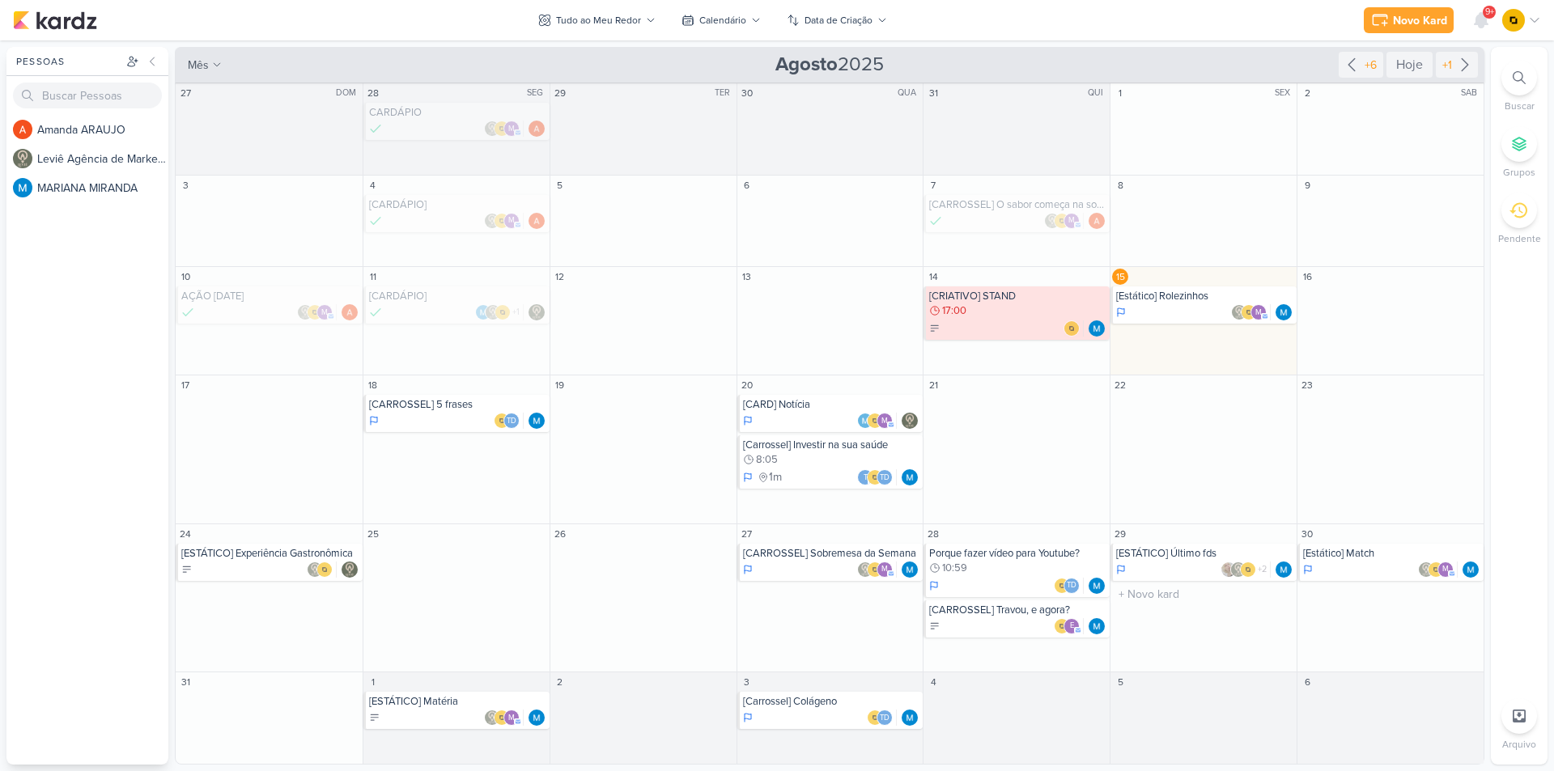
click at [1155, 558] on div "[ESTÁTICO] Último fds" at bounding box center [1204, 553] width 177 height 13
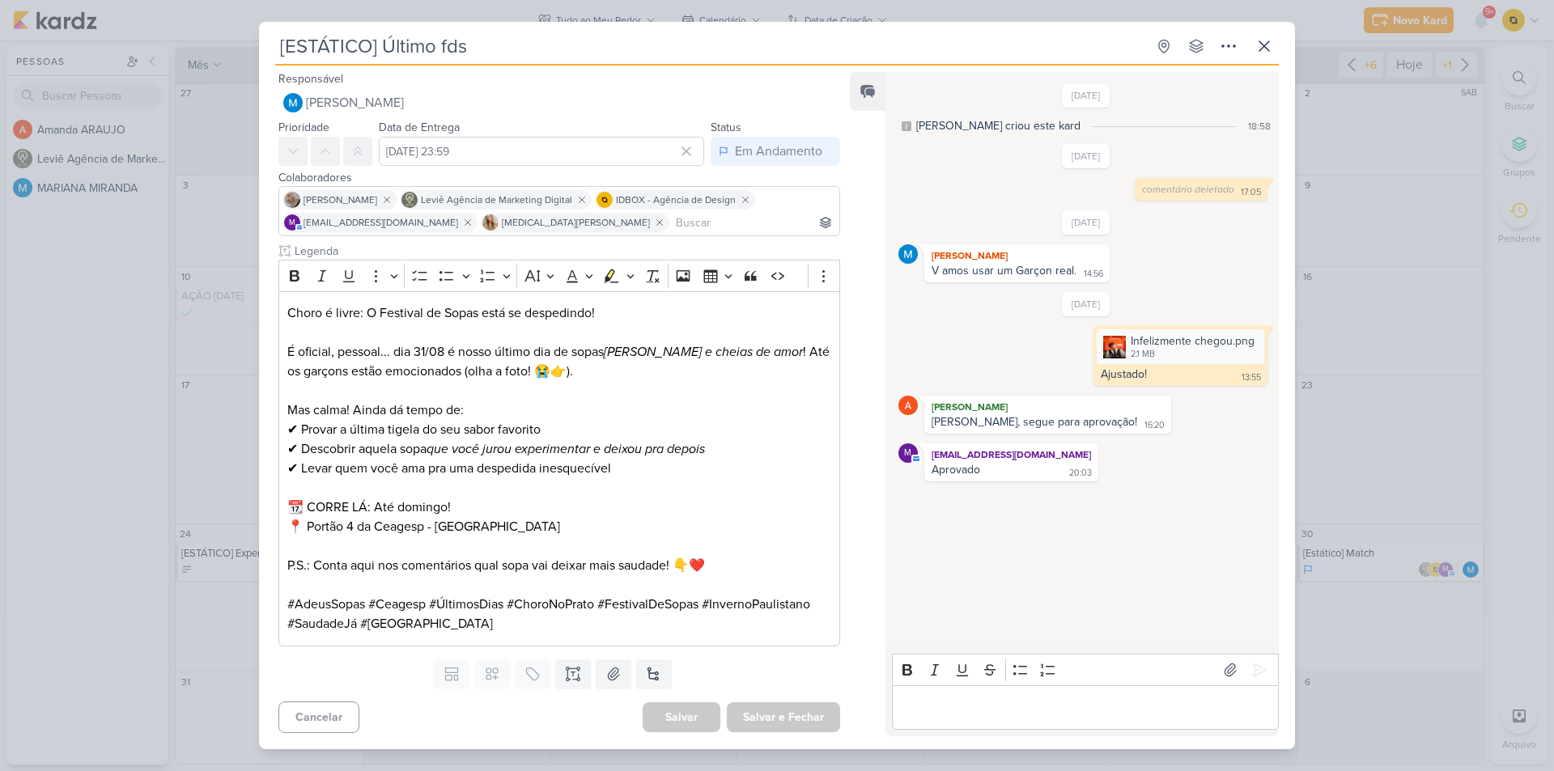
click at [1364, 482] on div "[ESTÁTICO] Último fds Criado por MARIANA" at bounding box center [777, 385] width 1554 height 771
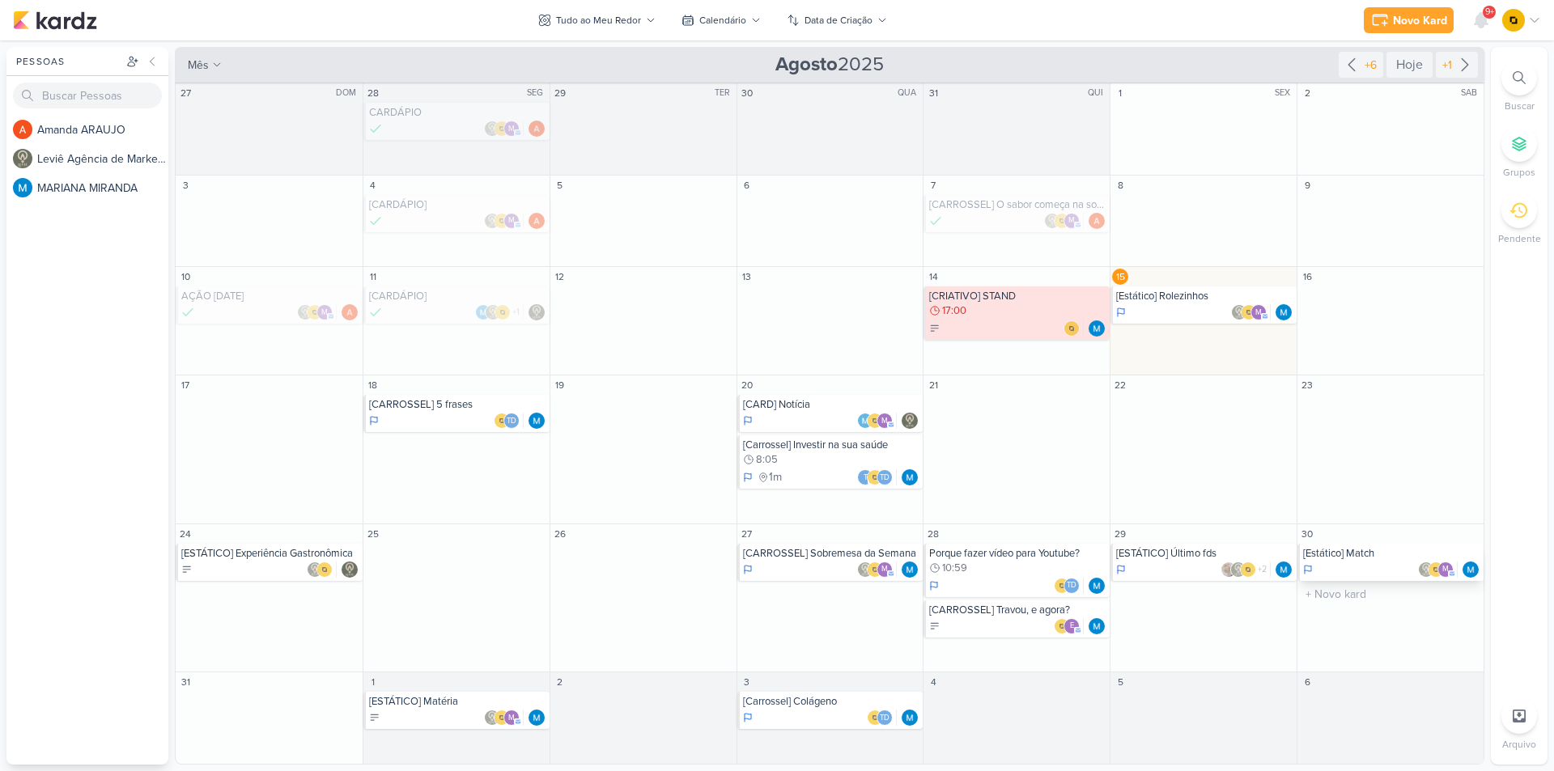
click at [1323, 553] on div "[Estático] Match" at bounding box center [1391, 553] width 177 height 13
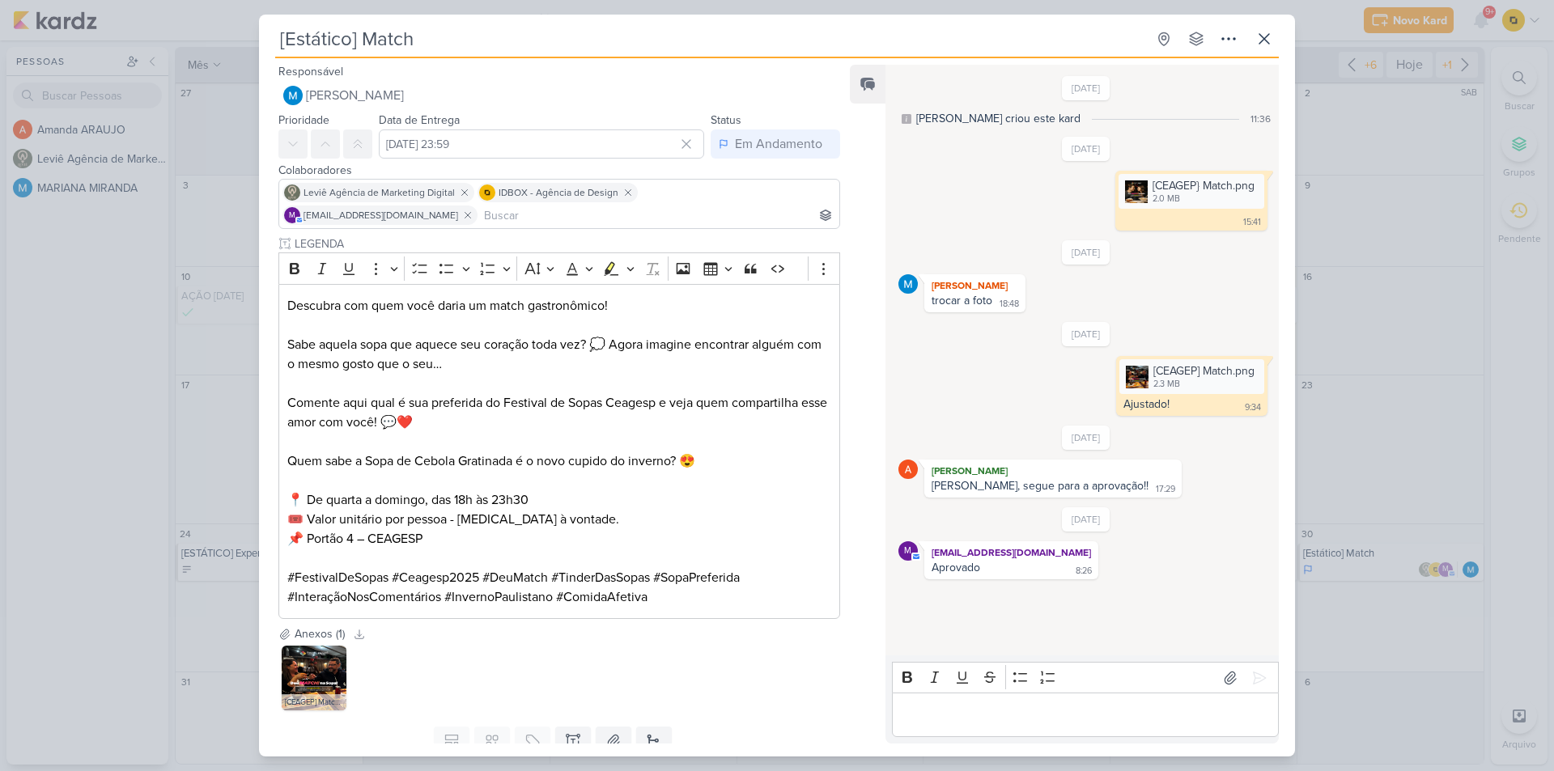
click at [1345, 511] on div "[Estático] Match Criado por MARIANA" at bounding box center [777, 385] width 1554 height 771
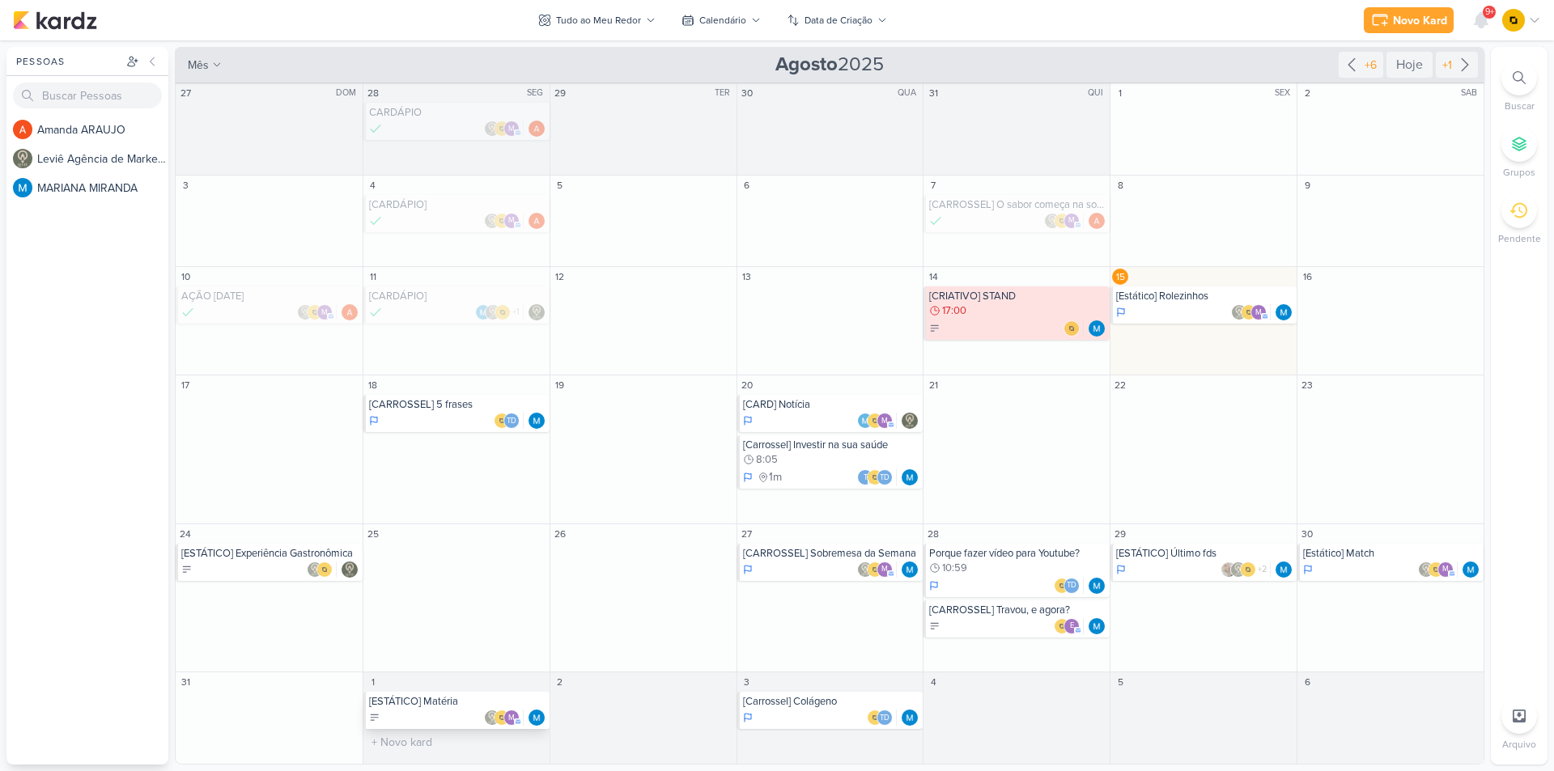
click at [440, 720] on div "m" at bounding box center [457, 718] width 177 height 16
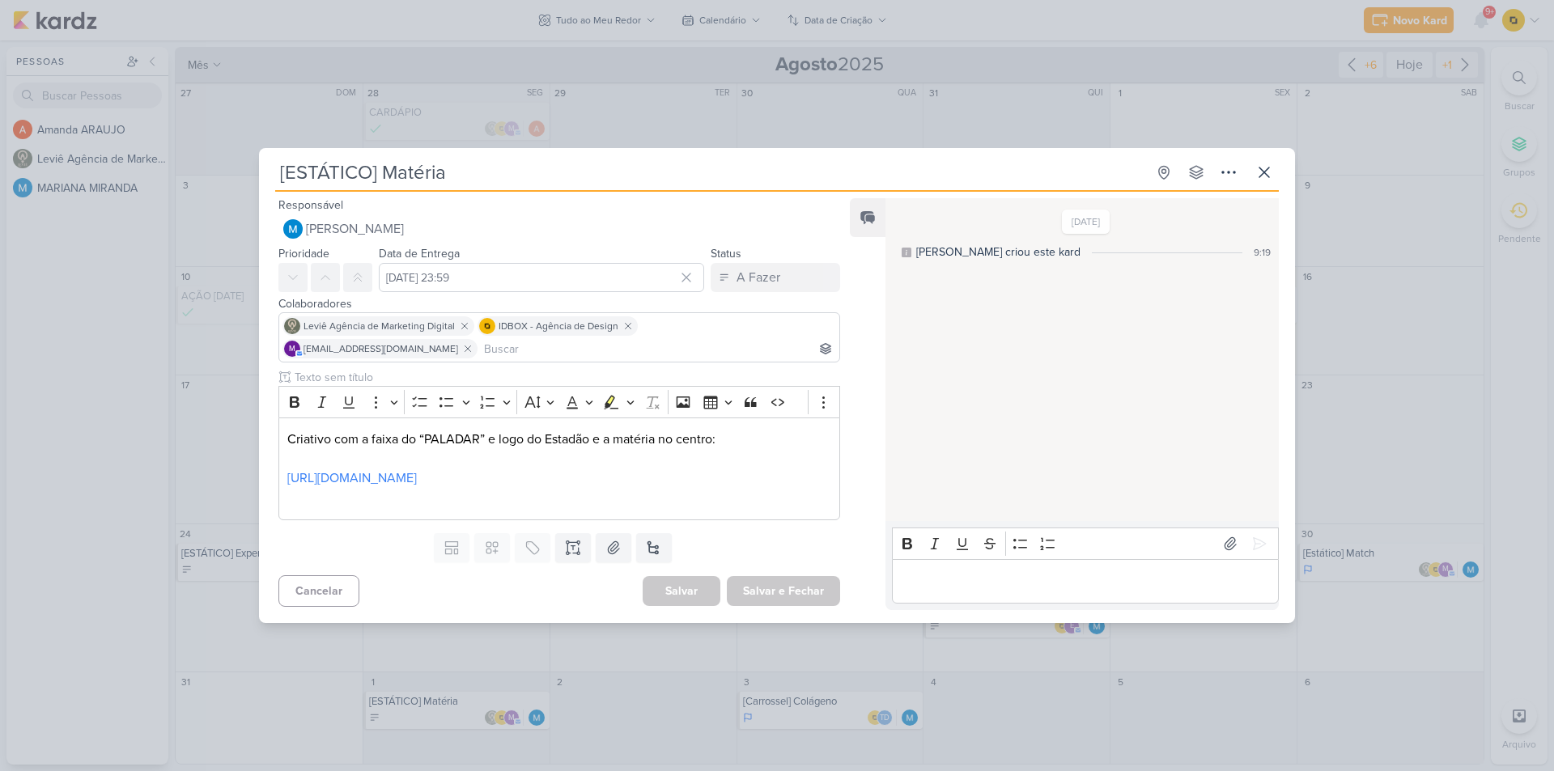
click at [272, 652] on div "[ESTÁTICO] Matéria Criado por MARIANA" at bounding box center [777, 385] width 1554 height 771
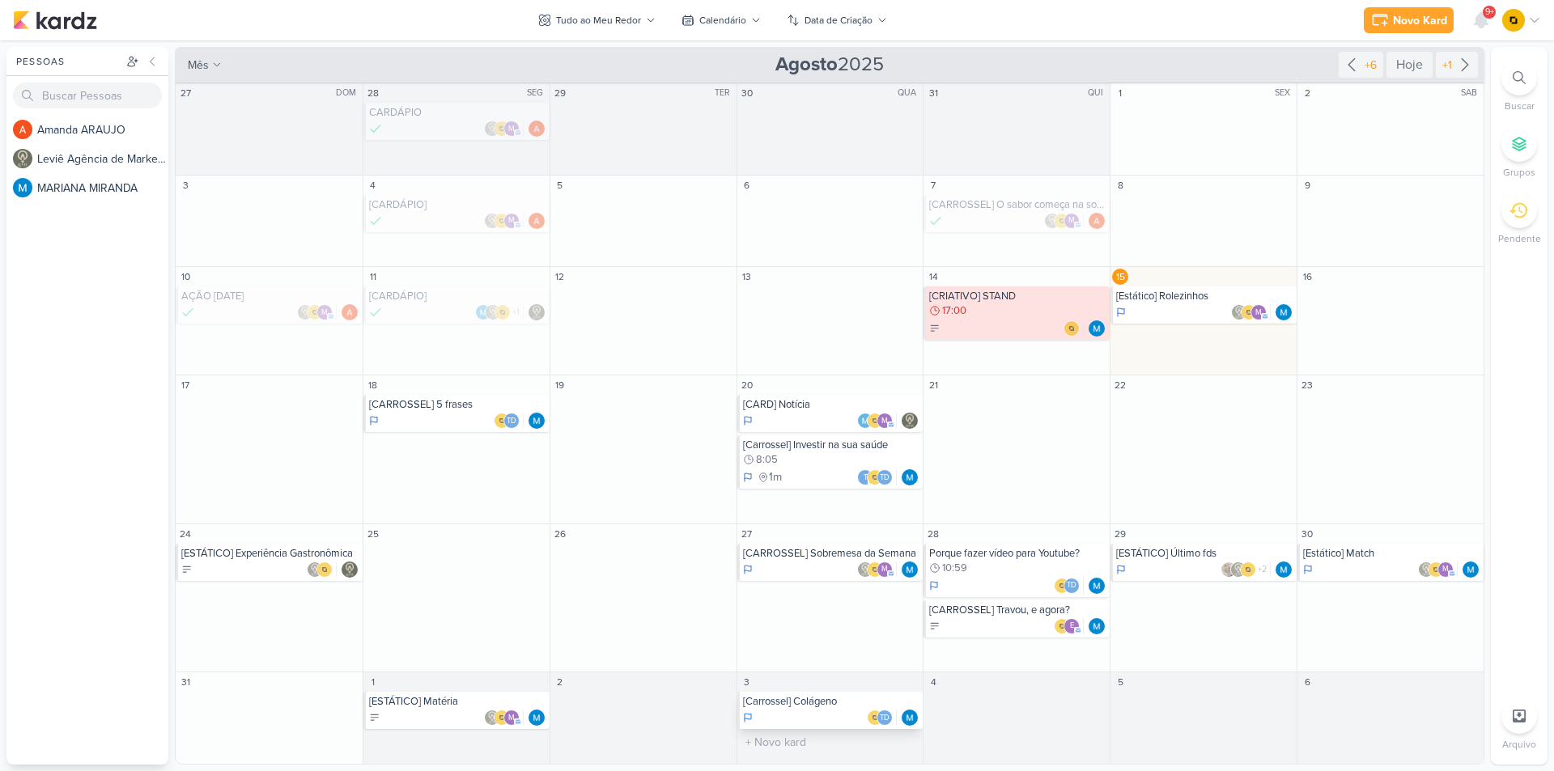
click at [821, 720] on div "Td" at bounding box center [831, 718] width 177 height 16
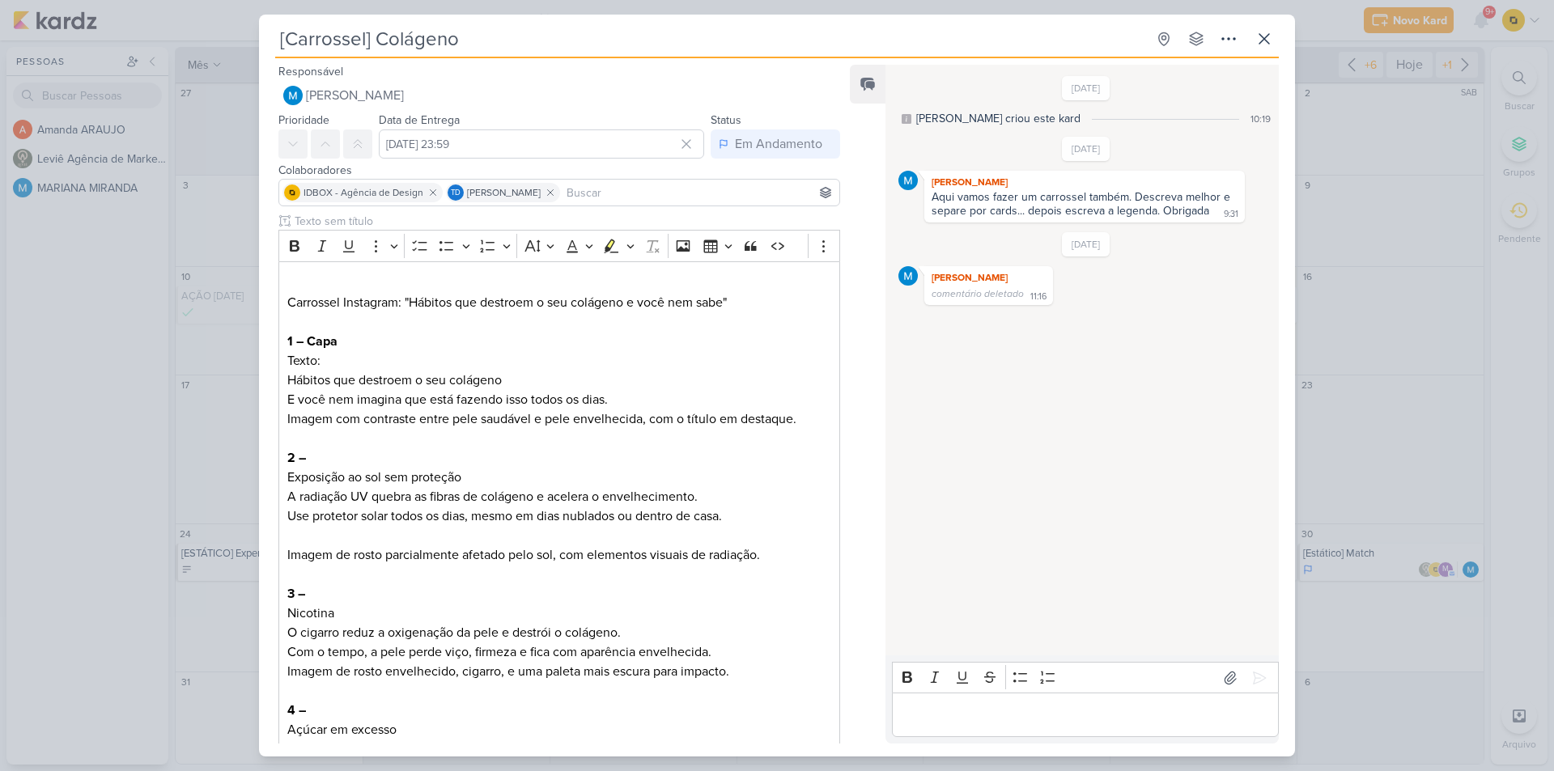
click at [142, 491] on div "[Carrossel] Colágeno Criado por MARIANA" at bounding box center [777, 385] width 1554 height 771
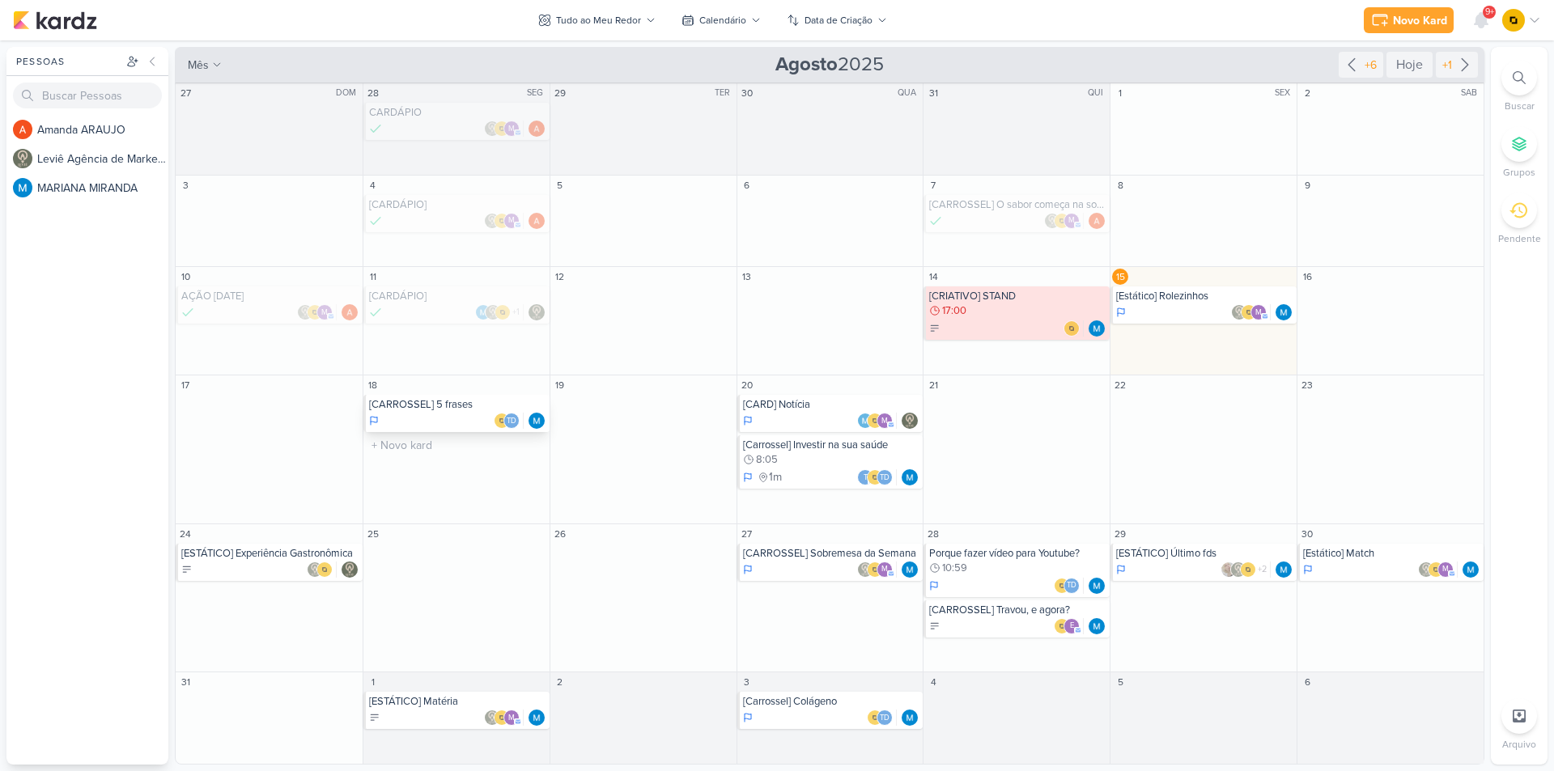
click at [418, 395] on div "[CARROSSEL] 5 frases Td" at bounding box center [456, 413] width 186 height 37
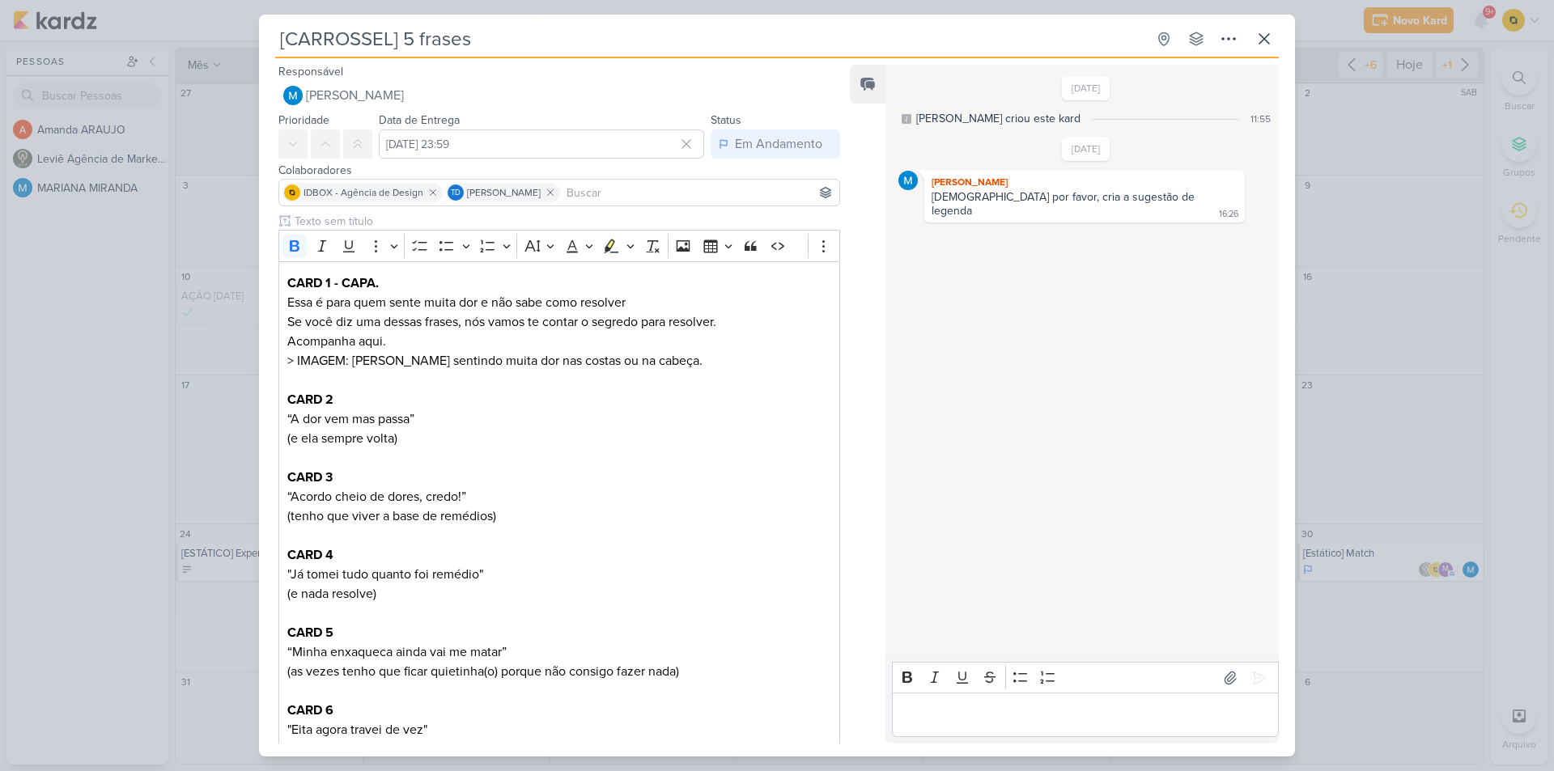
click at [1370, 210] on div "[CARROSSEL] 5 frases Criado por MARIANA" at bounding box center [777, 385] width 1554 height 771
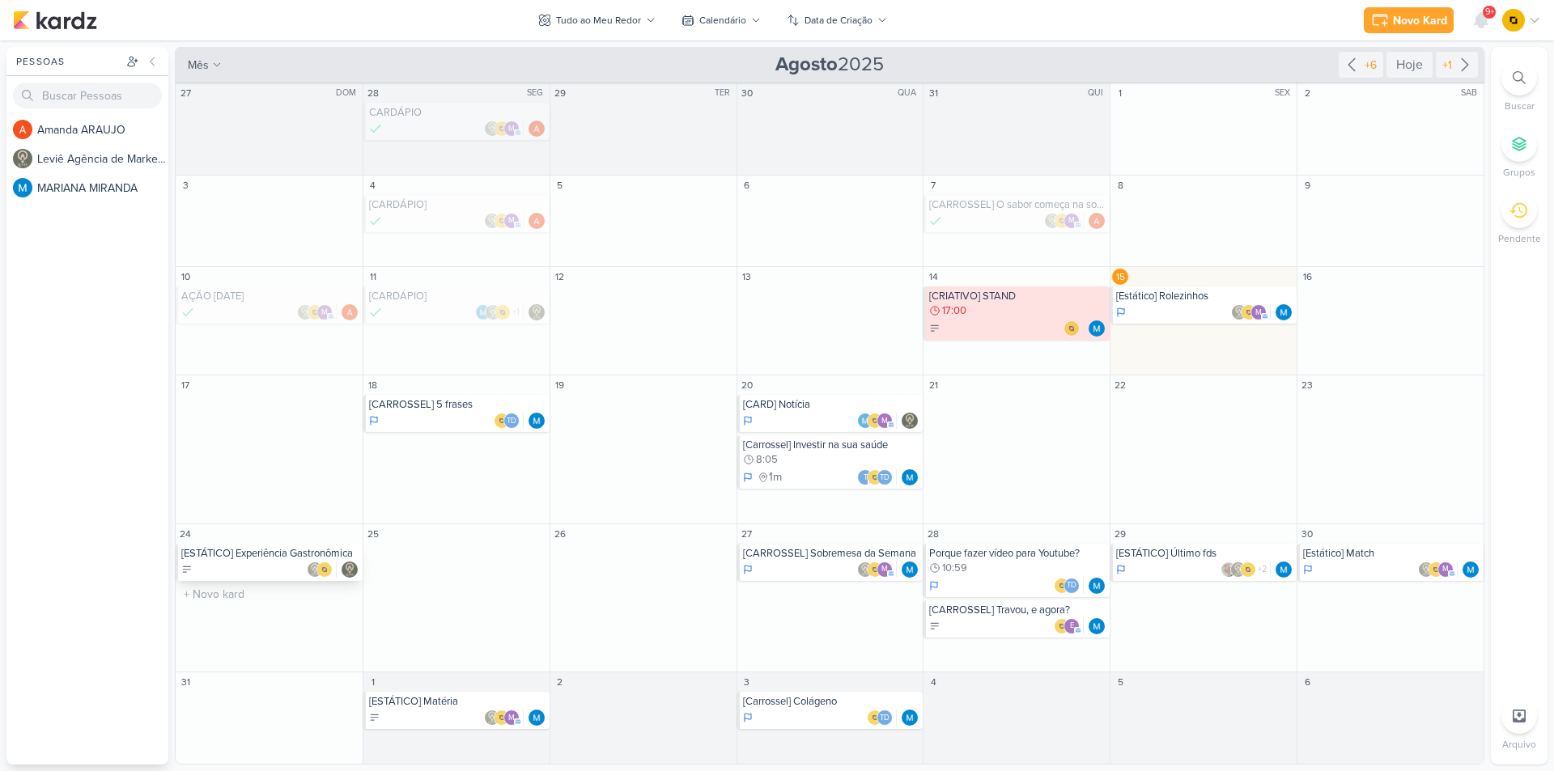
click at [220, 574] on div at bounding box center [270, 570] width 178 height 16
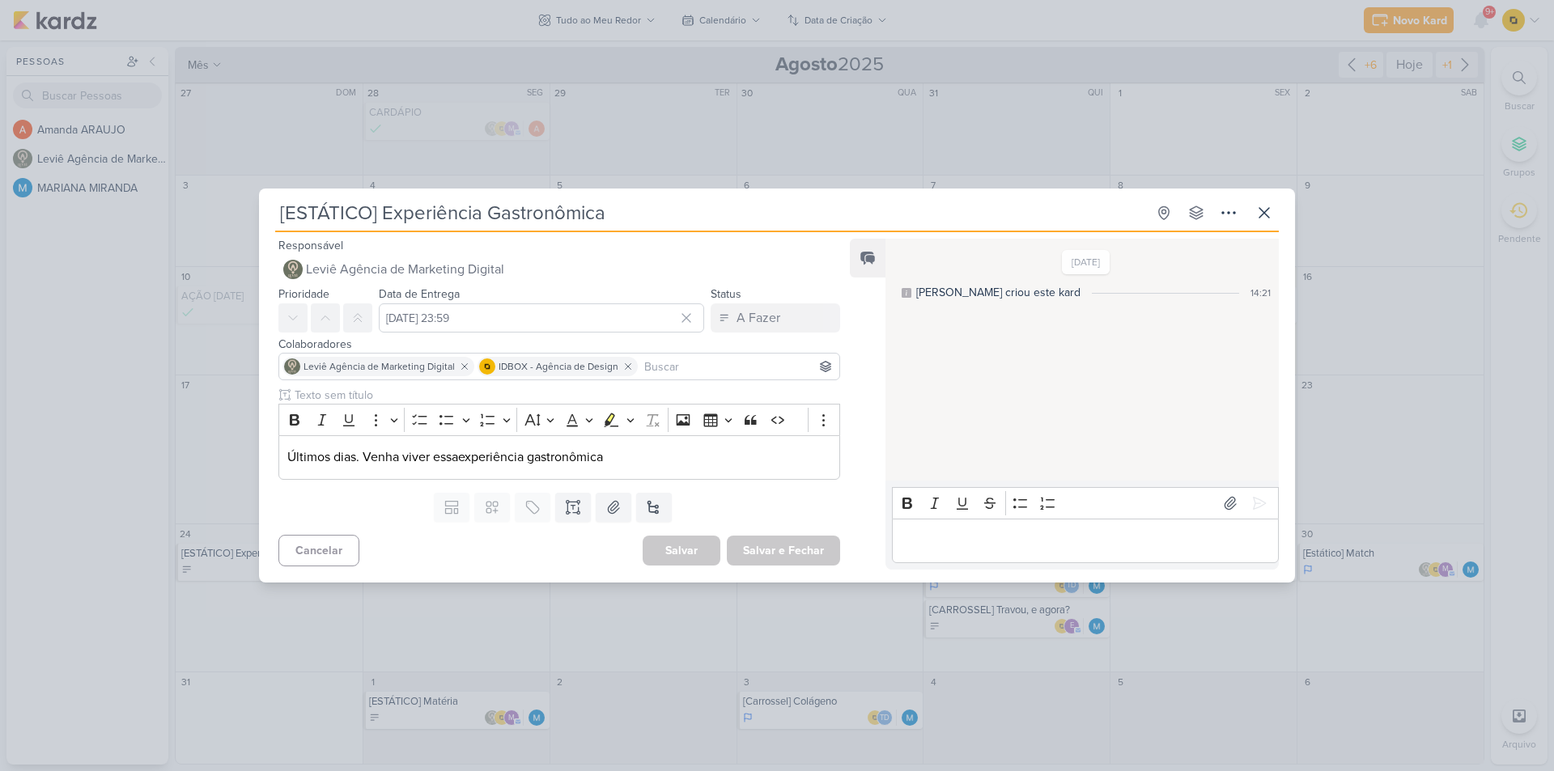
click at [172, 495] on div "[ESTÁTICO] Experiência Gastronômica Criado por MARIANA" at bounding box center [777, 385] width 1554 height 771
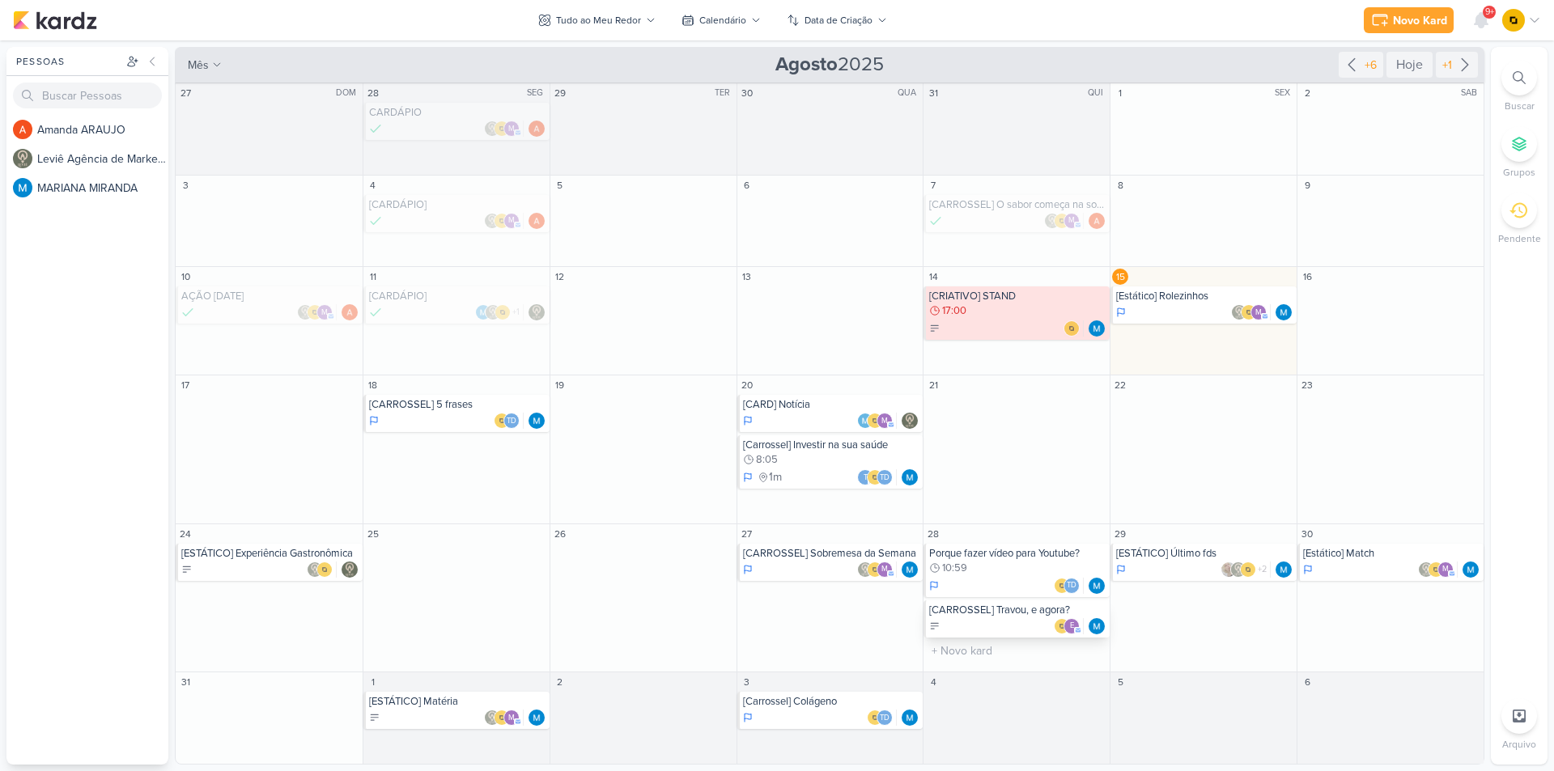
click at [987, 622] on div "e" at bounding box center [1017, 626] width 177 height 16
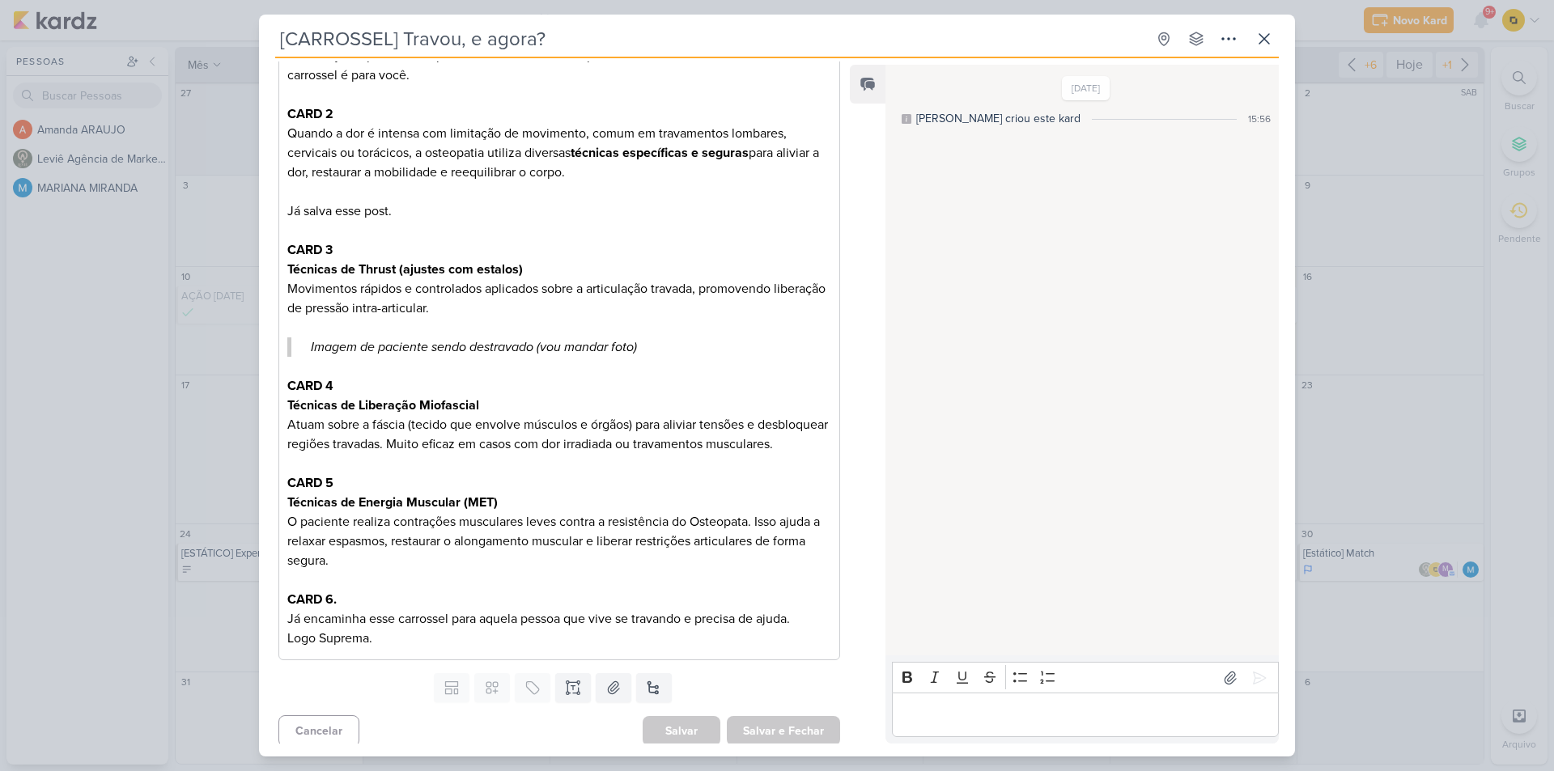
scroll to position [431, 0]
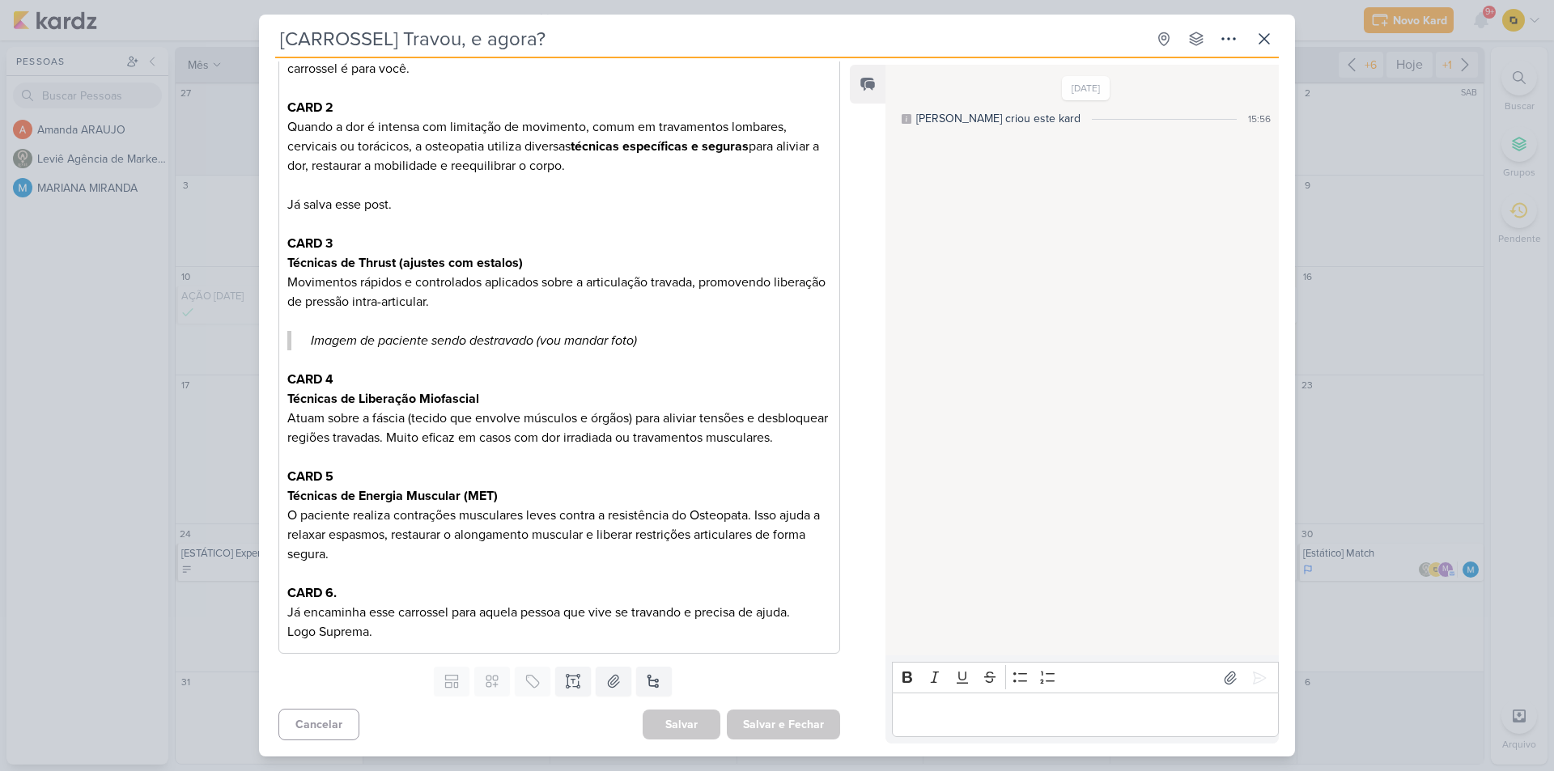
click at [163, 481] on div "[CARROSSEL] Travou, e agora? Criado por MARIANA" at bounding box center [777, 385] width 1554 height 771
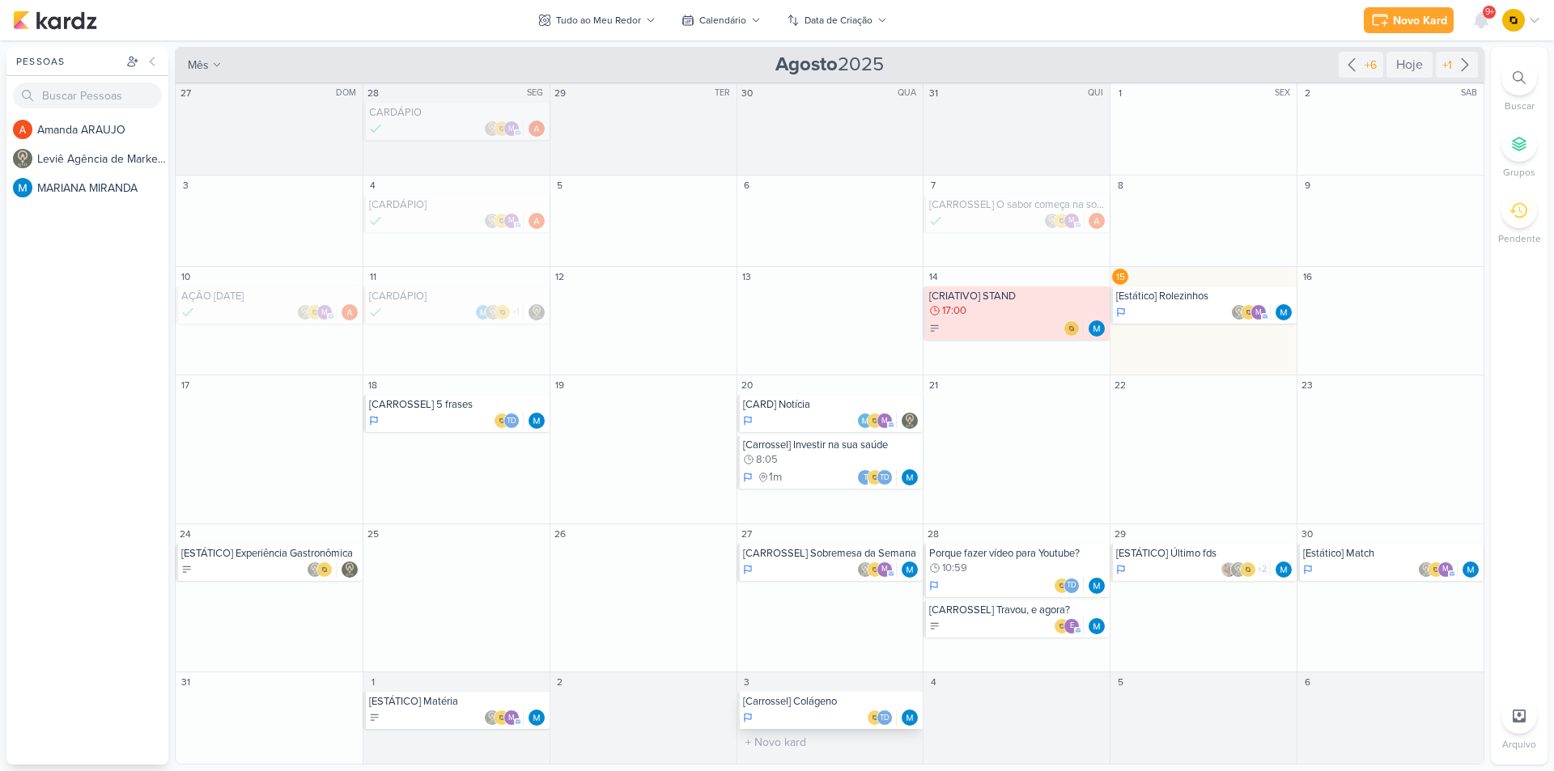
click at [818, 699] on div "[Carrossel] Colágeno" at bounding box center [831, 701] width 177 height 13
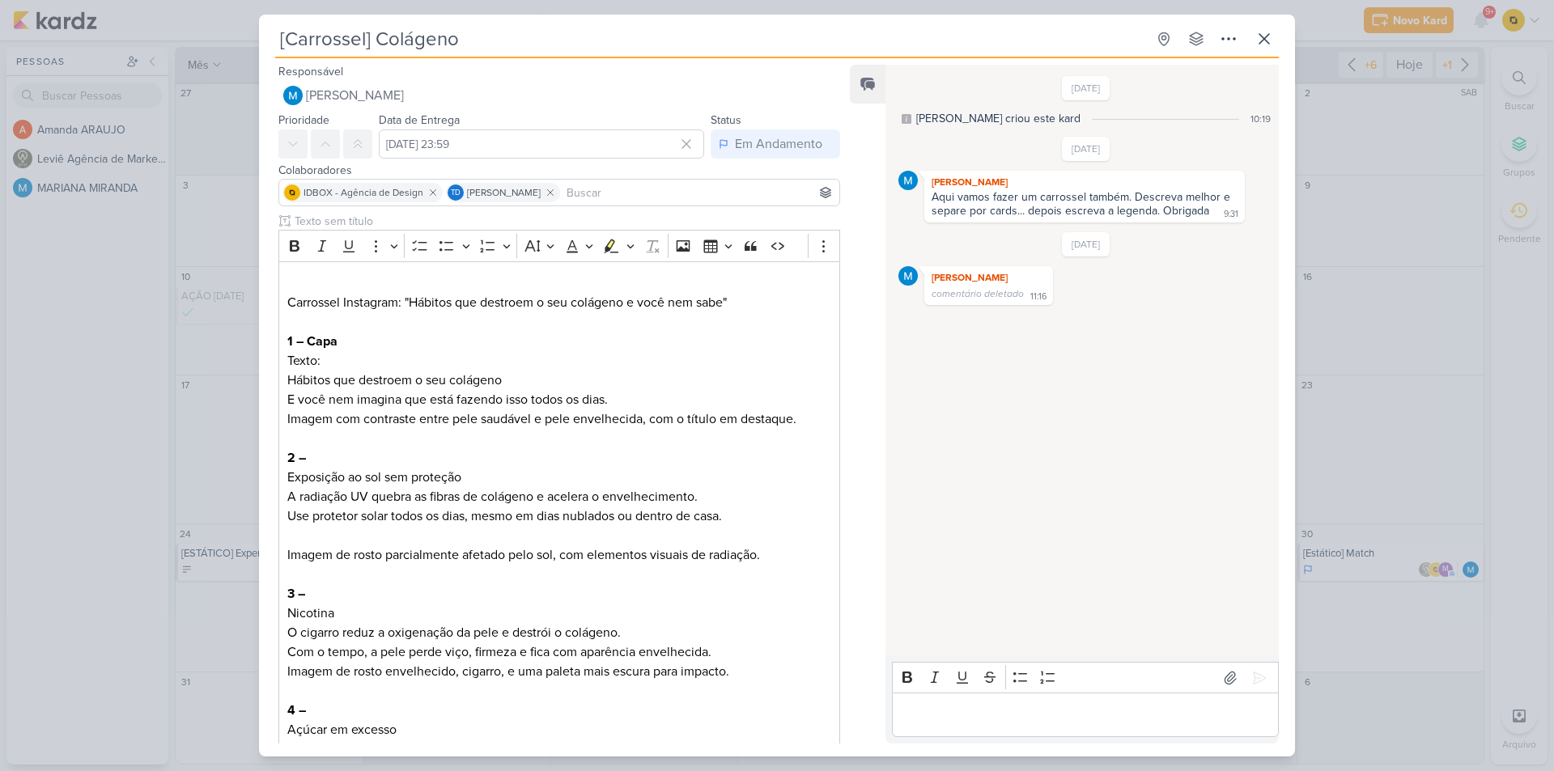
click at [177, 411] on div "[Carrossel] Colágeno Criado por MARIANA" at bounding box center [777, 385] width 1554 height 771
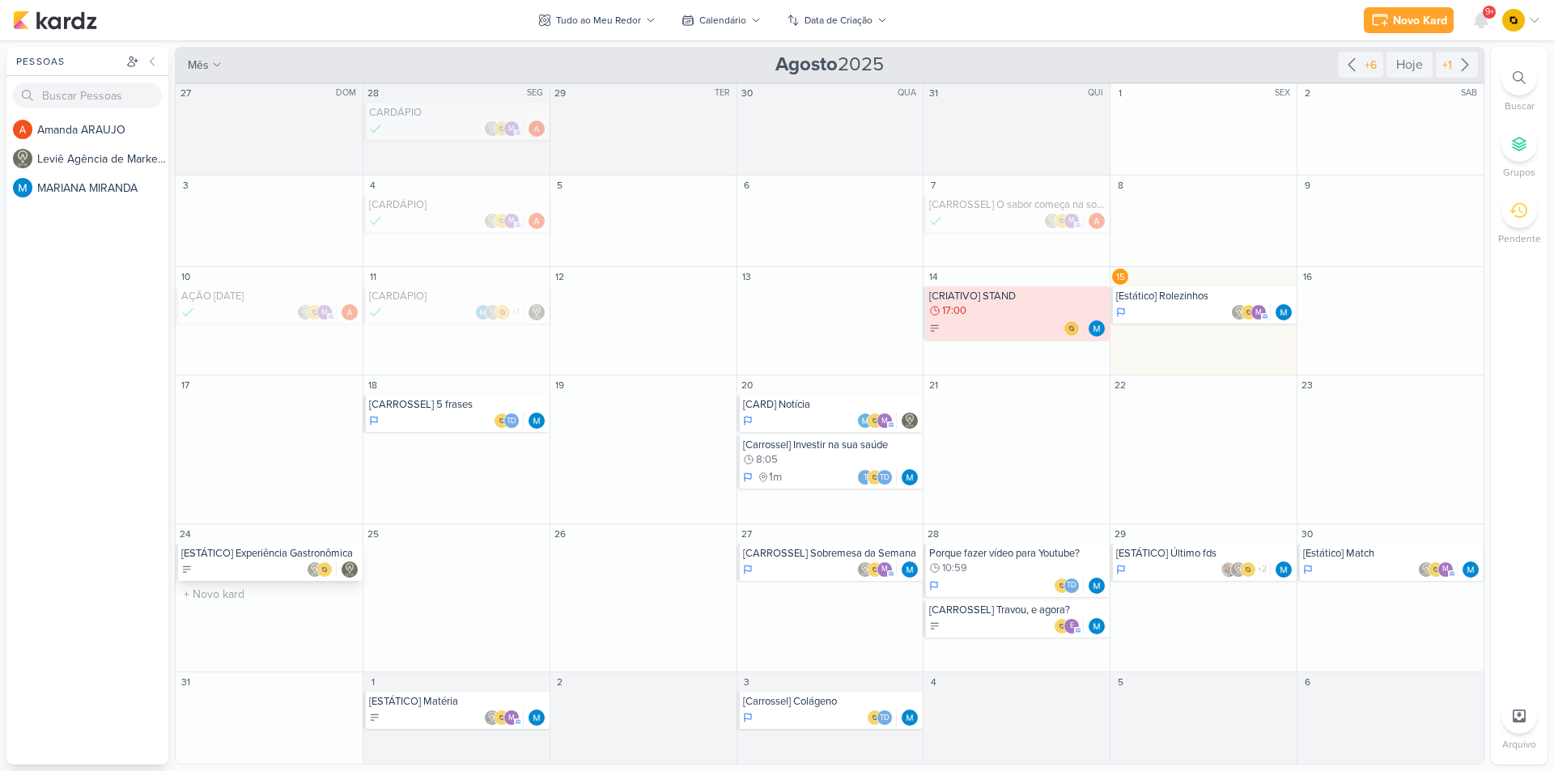
click at [257, 556] on div "[ESTÁTICO] Experiência Gastronômica" at bounding box center [270, 553] width 178 height 13
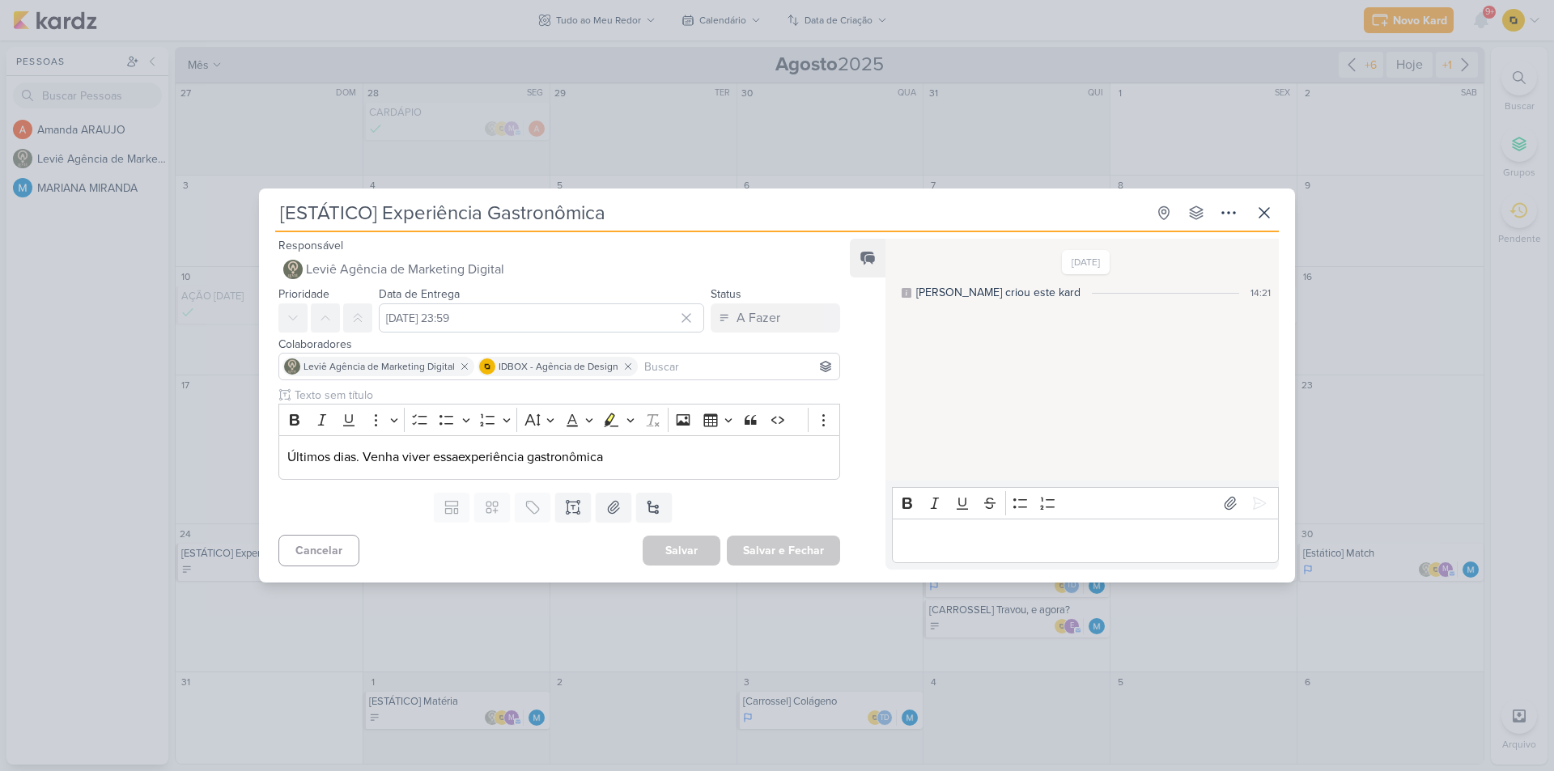
click at [89, 339] on div "[ESTÁTICO] Experiência Gastronômica Criado por MARIANA" at bounding box center [777, 385] width 1554 height 771
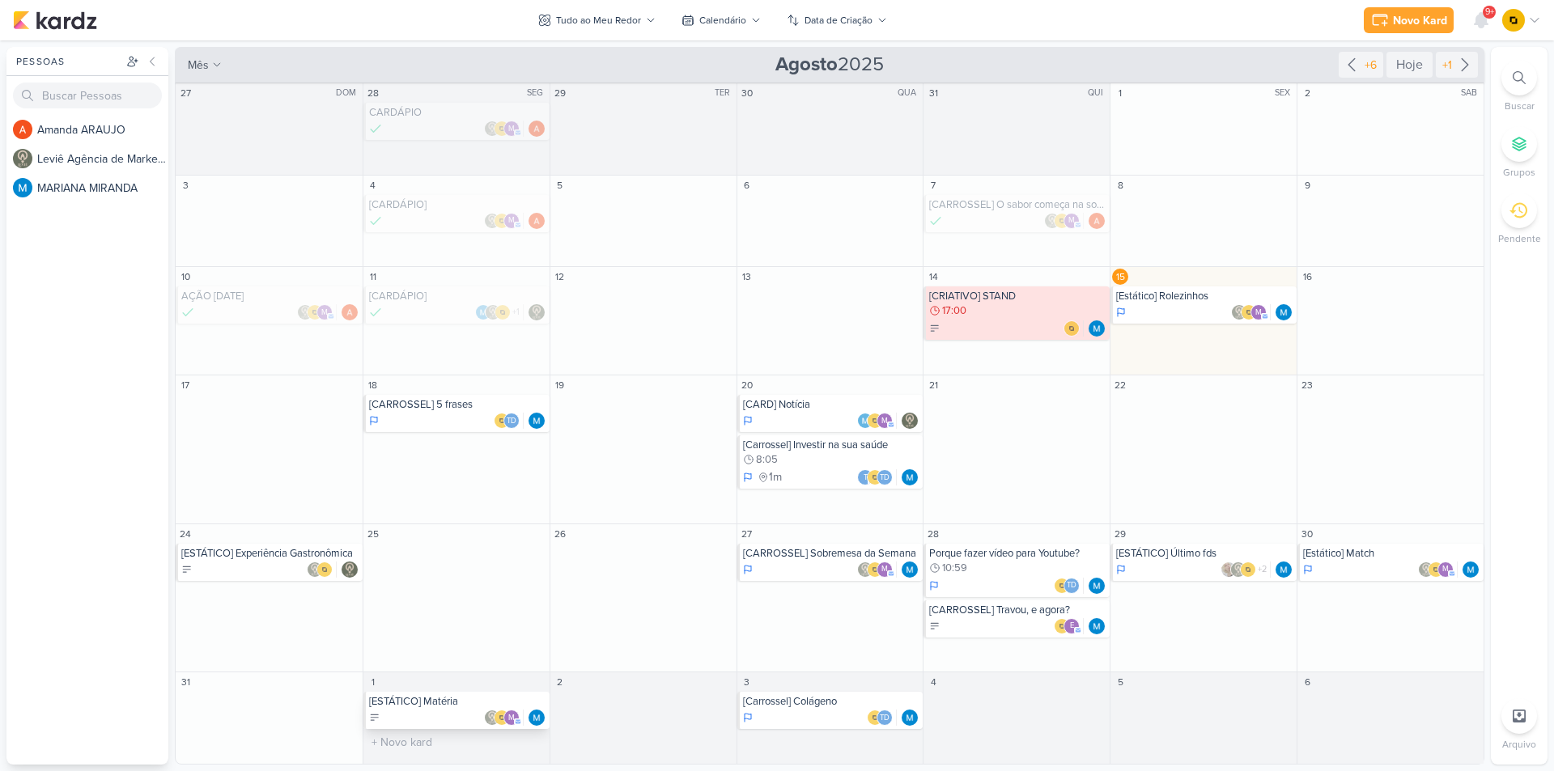
click at [449, 712] on div "m" at bounding box center [457, 718] width 177 height 16
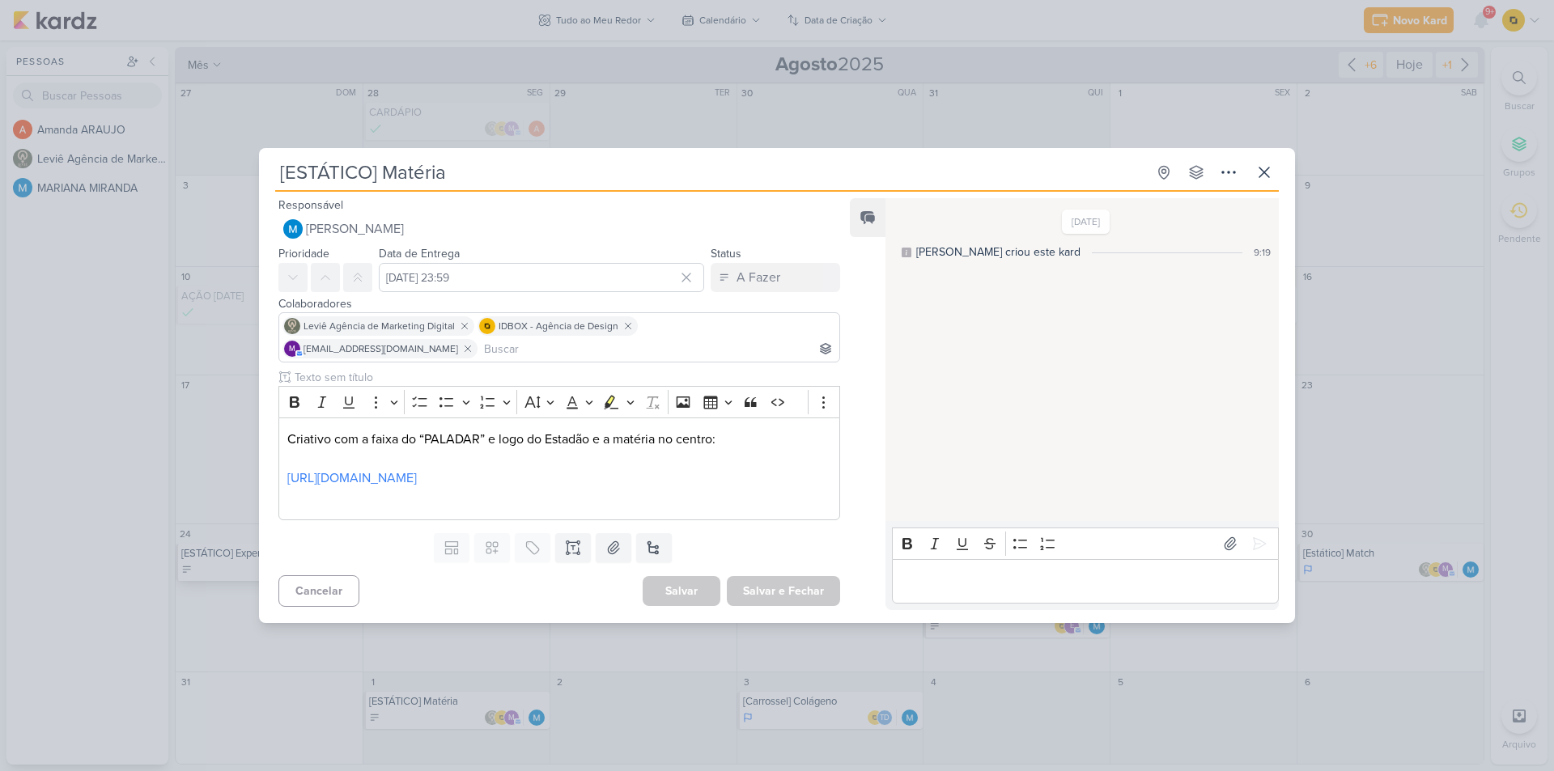
click at [178, 576] on div "[ESTÁTICO] Matéria Criado por MARIANA" at bounding box center [777, 385] width 1554 height 771
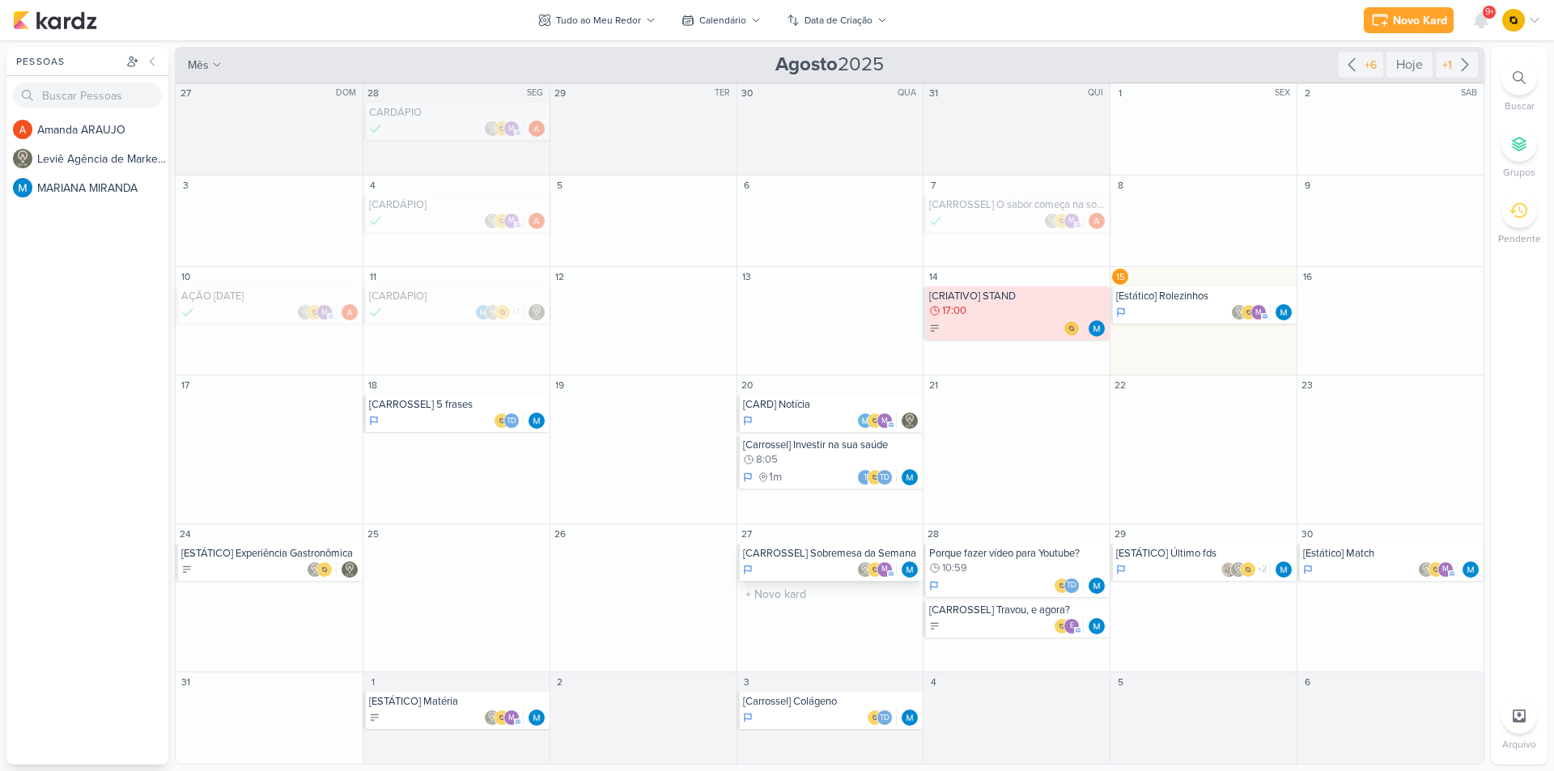
click at [828, 567] on div "m" at bounding box center [831, 570] width 177 height 16
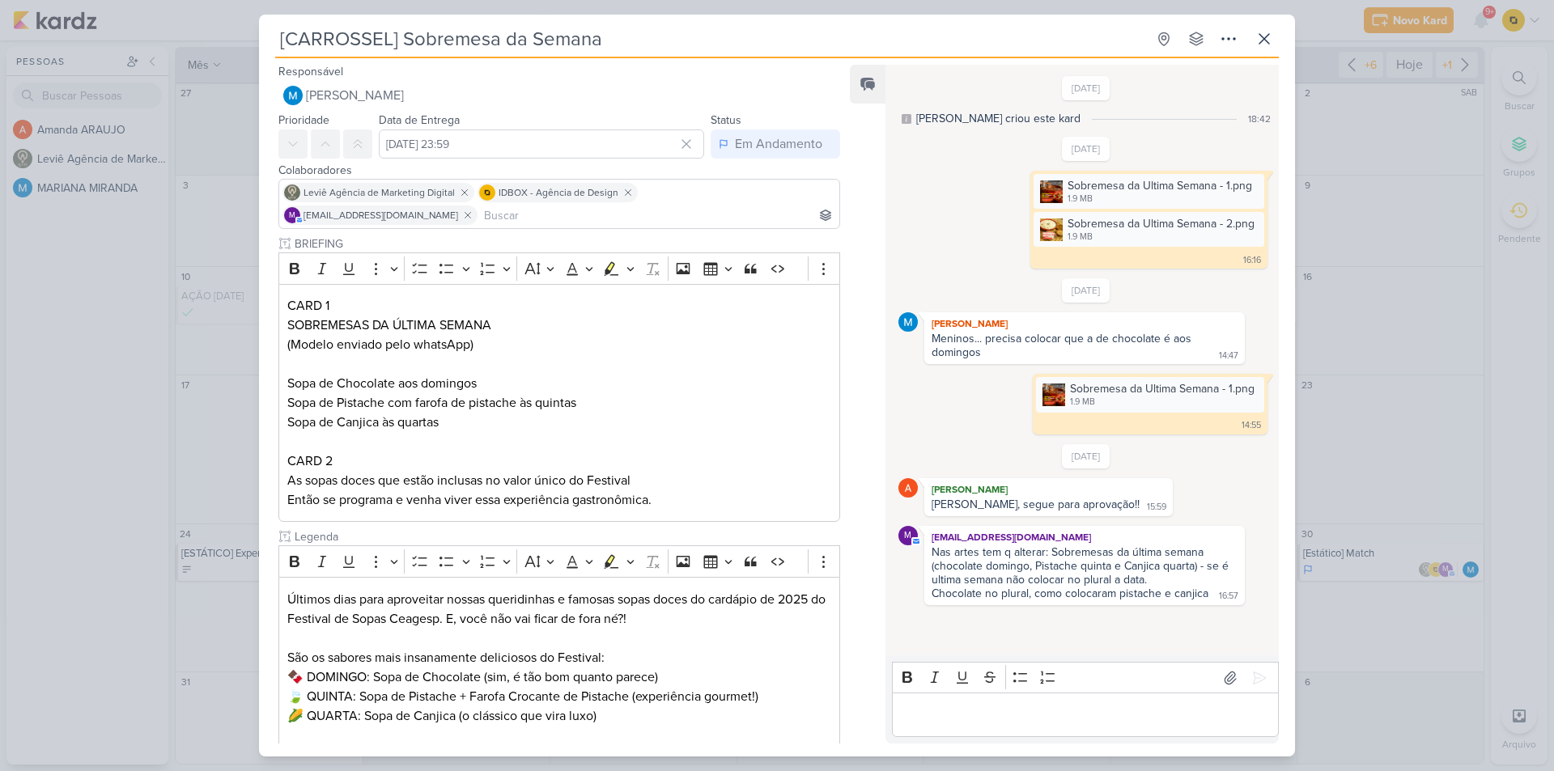
click at [208, 461] on div "[CARROSSEL] Sobremesa da Semana Criado por MARIANA" at bounding box center [777, 385] width 1554 height 771
